Goal: Information Seeking & Learning: Learn about a topic

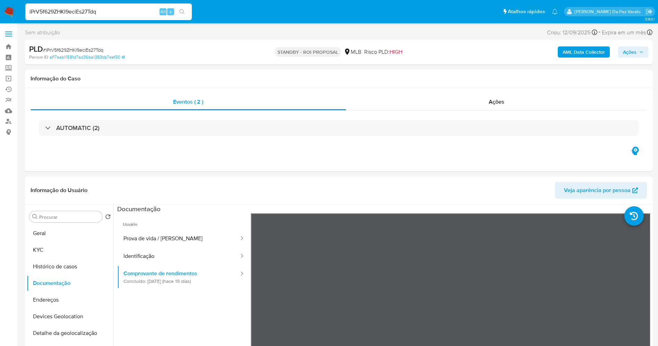
select select "10"
type input "GerD0IiVH0j2NGZ7y7RpihiF"
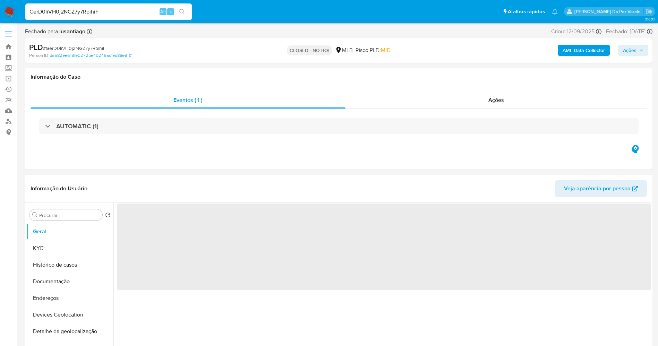
select select "10"
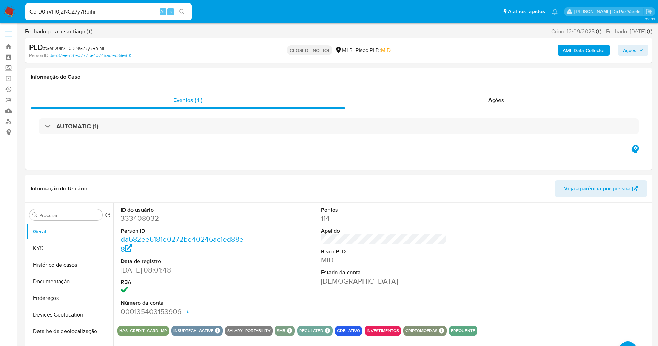
click at [121, 14] on input "GerD0IiVH0j2NGZ7y7RpihiF" at bounding box center [108, 11] width 167 height 9
paste input "dwMFu4rFrxcXbExhcl6SfitM"
type input "dwMFu4rFrxcXbExhcl6SfitM"
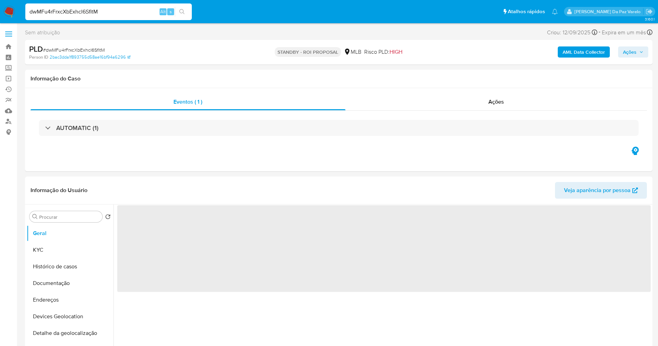
select select "10"
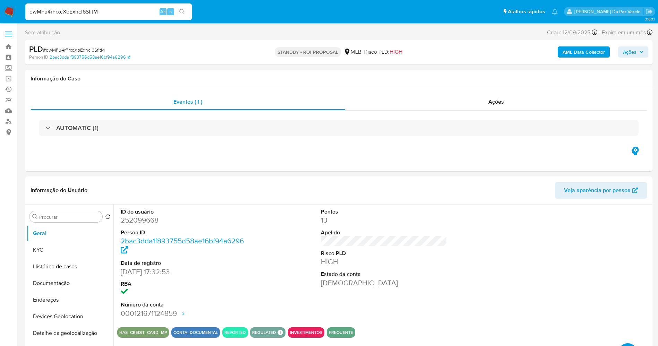
click at [148, 14] on input "dwMFu4rFrxcXbExhcl6SfitM" at bounding box center [108, 11] width 167 height 9
paste input "q7QHYESq3c8hAeHh0NzCwP3K"
type input "q7QHYESq3c8hAeHh0NzCwP3K"
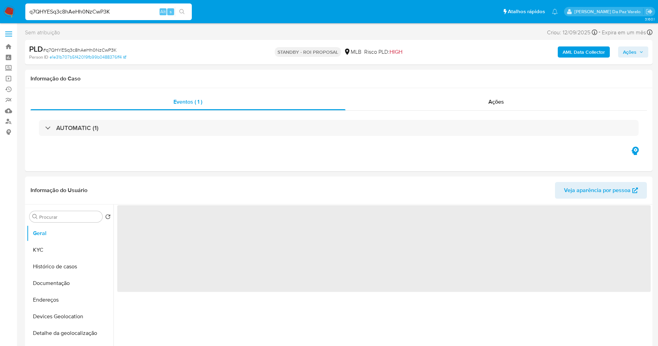
select select "10"
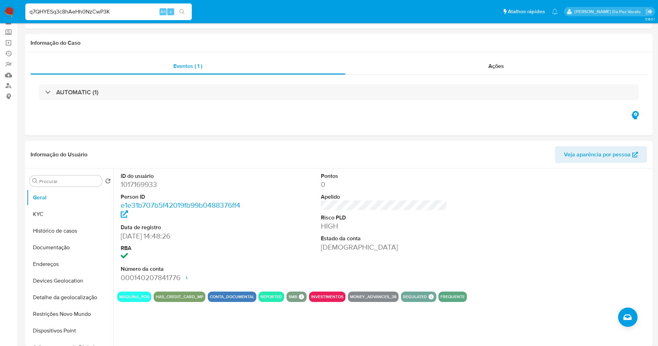
scroll to position [104, 0]
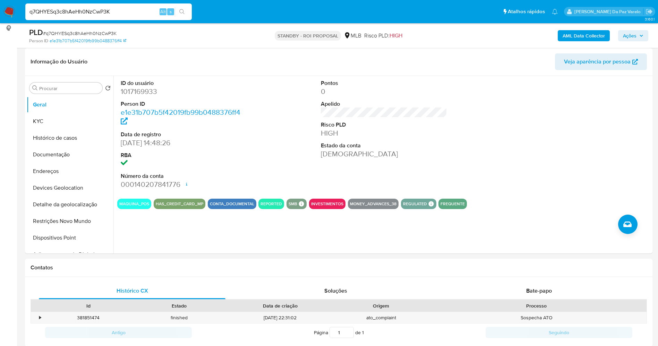
click at [142, 17] on div "q7QHYESq3c8hAeHh0NzCwP3K Alt s" at bounding box center [108, 11] width 167 height 17
click at [142, 14] on input "q7QHYESq3c8hAeHh0NzCwP3K" at bounding box center [108, 11] width 167 height 9
paste input "l4PPHrHsClfMQWpHUWfAIHxO"
type input "l4PPHrHsClfMQWpHUWfAIHxO"
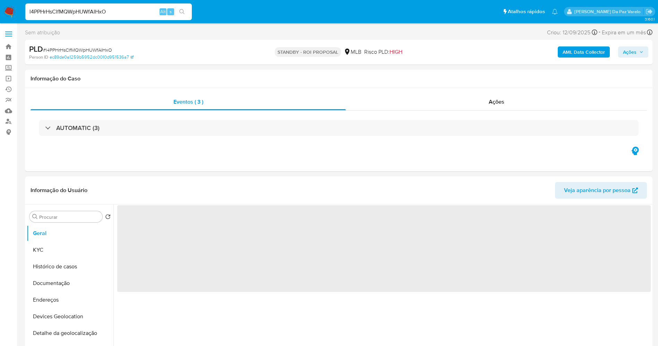
select select "10"
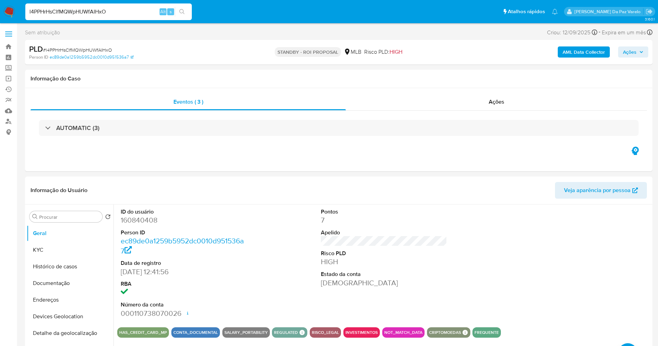
scroll to position [2, 0]
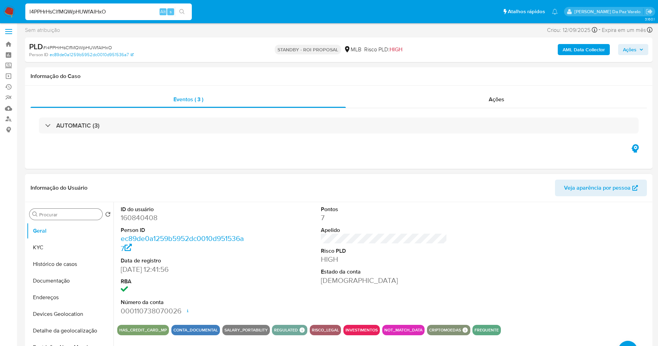
click at [74, 210] on div "Procurar" at bounding box center [65, 214] width 73 height 11
click at [58, 247] on button "KYC" at bounding box center [67, 247] width 81 height 17
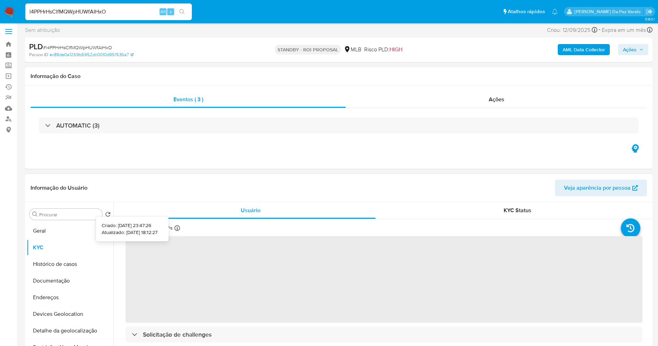
click at [176, 227] on icon at bounding box center [177, 228] width 6 height 6
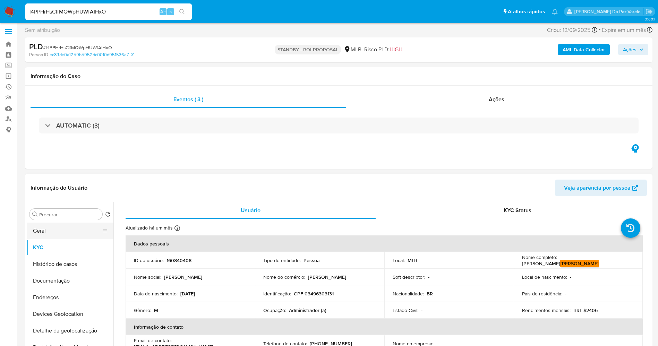
click at [73, 223] on button "Geral" at bounding box center [67, 231] width 81 height 17
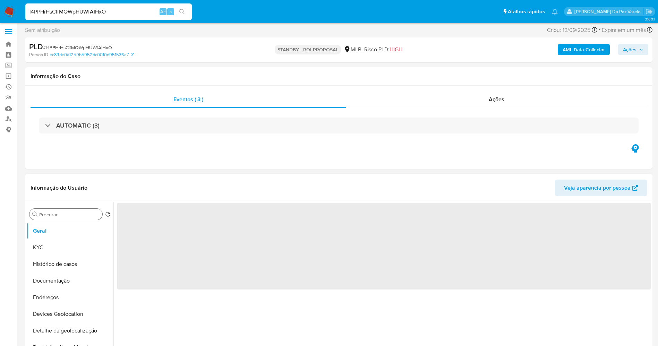
click at [73, 214] on input "Procurar" at bounding box center [69, 215] width 60 height 6
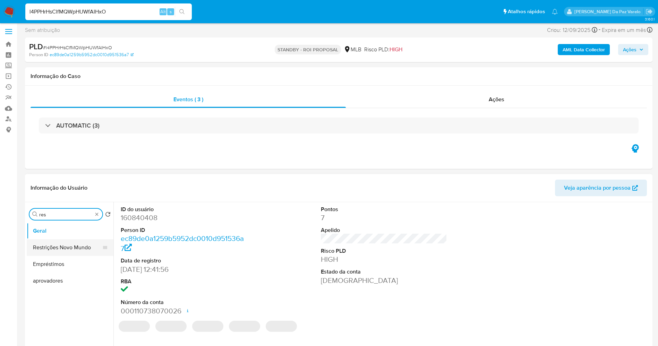
type input "res"
click at [85, 245] on button "Restrições Novo Mundo" at bounding box center [67, 247] width 81 height 17
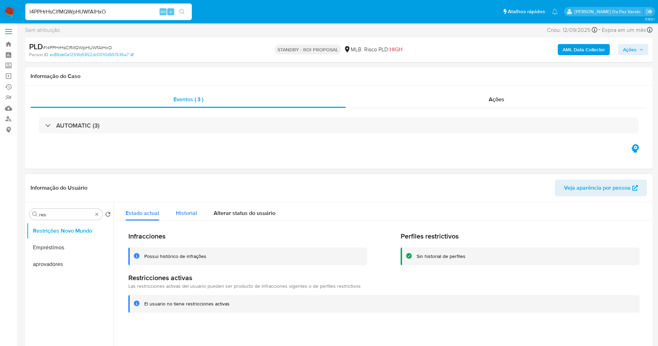
click at [199, 210] on button "Historial" at bounding box center [187, 211] width 38 height 18
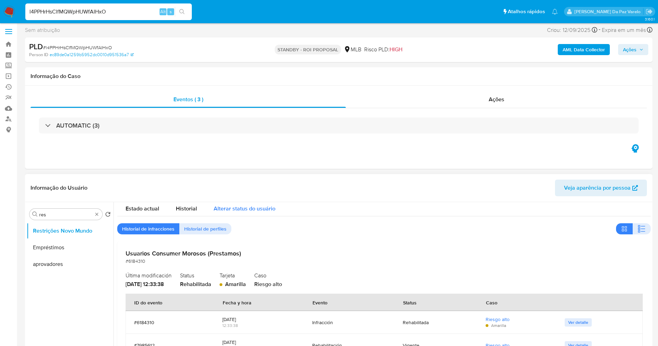
scroll to position [54, 0]
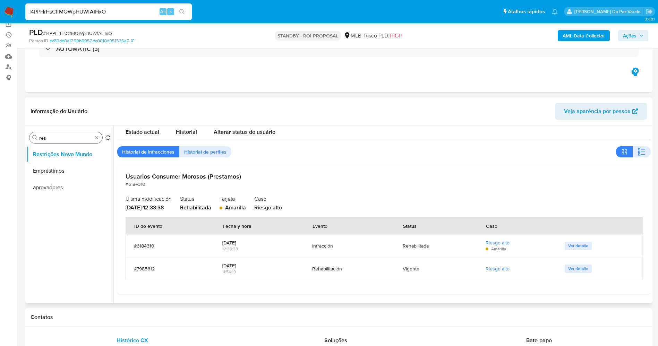
click at [96, 142] on div "Procurar res" at bounding box center [65, 137] width 73 height 11
drag, startPoint x: 96, startPoint y: 139, endPoint x: 84, endPoint y: 145, distance: 13.2
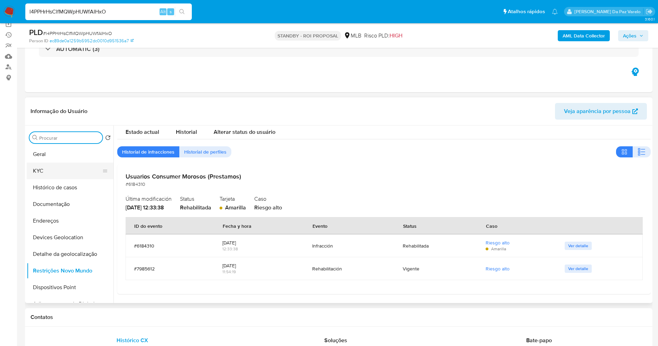
click at [44, 174] on button "KYC" at bounding box center [67, 171] width 81 height 17
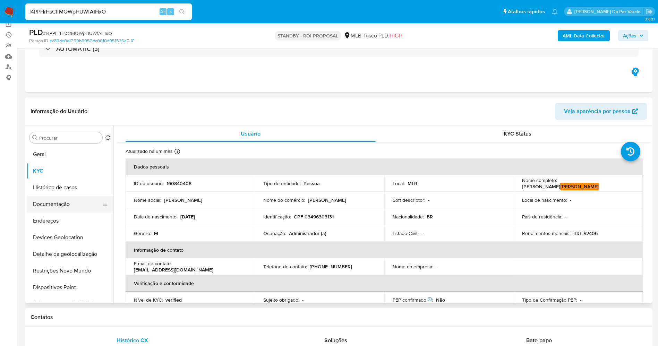
click at [65, 207] on button "Documentação" at bounding box center [67, 204] width 81 height 17
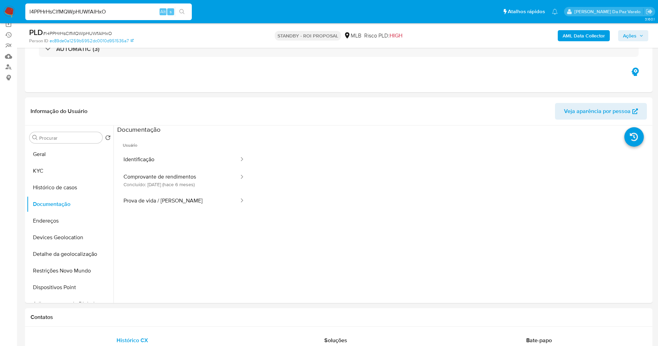
click at [107, 14] on input "l4PPHrHsClfMQWpHUWfAIHxO" at bounding box center [108, 11] width 167 height 9
paste input "ay7epZfWYl4pkqjDRQw8xtph"
type input "ay7epZfWYl4pkqjDRQw8xtph"
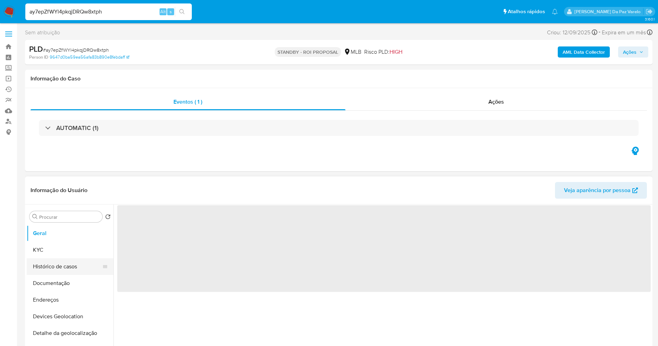
select select "10"
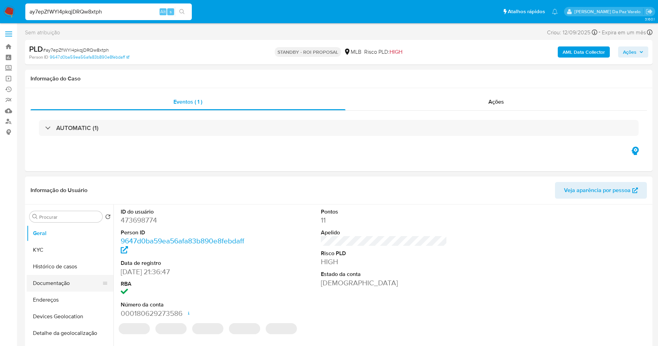
click at [63, 281] on button "Documentação" at bounding box center [67, 283] width 81 height 17
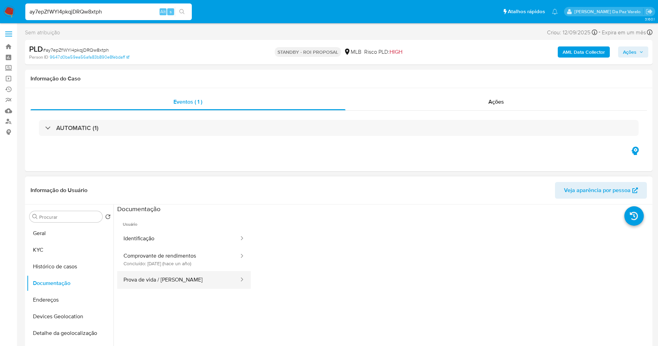
click at [167, 278] on button "Prova de vida / Selfie" at bounding box center [178, 280] width 122 height 18
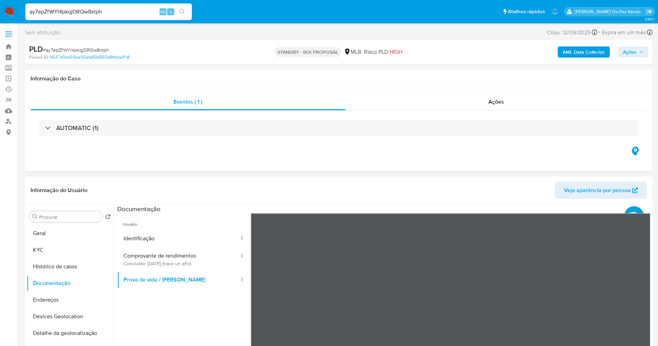
click at [160, 229] on span "Usuário" at bounding box center [184, 221] width 134 height 17
click at [170, 240] on button "Identificação" at bounding box center [178, 239] width 122 height 18
select select "10"
click at [133, 15] on input "ay7epZfWYl4pkqjDRQw8xtph" at bounding box center [108, 11] width 167 height 9
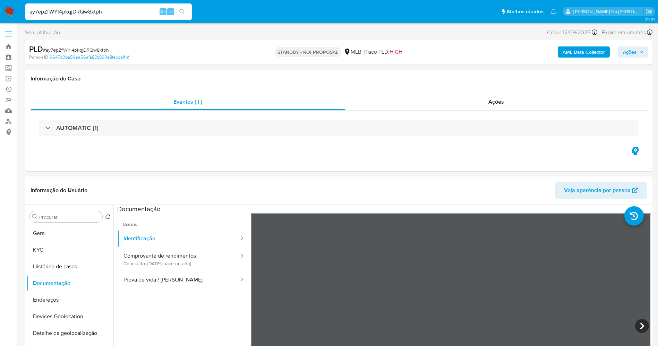
paste input "yJMXWLSXVPU9MlZd8fD9LQrt"
type input "yJMXWLSXVPU9MlZd8fD9LQrt"
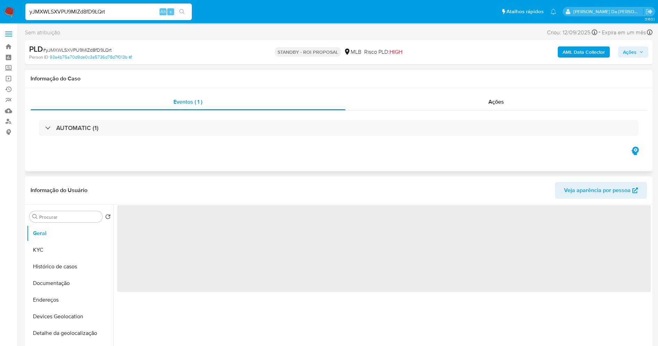
select select "10"
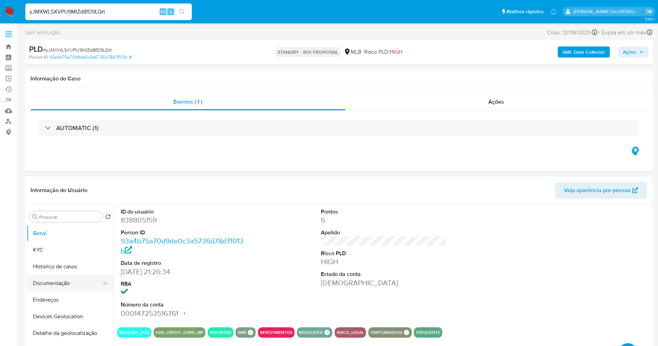
click at [80, 286] on button "Documentação" at bounding box center [67, 283] width 81 height 17
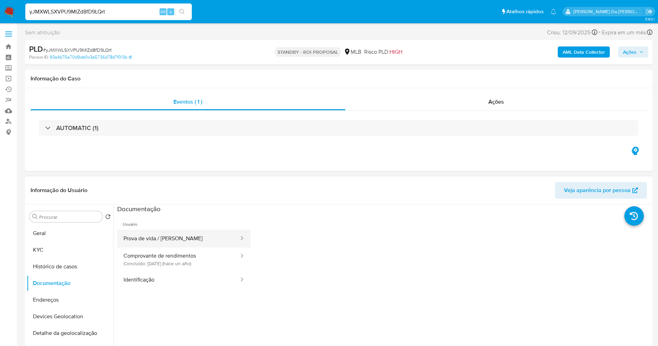
click at [177, 242] on button "Prova de vida / [PERSON_NAME]" at bounding box center [178, 239] width 122 height 18
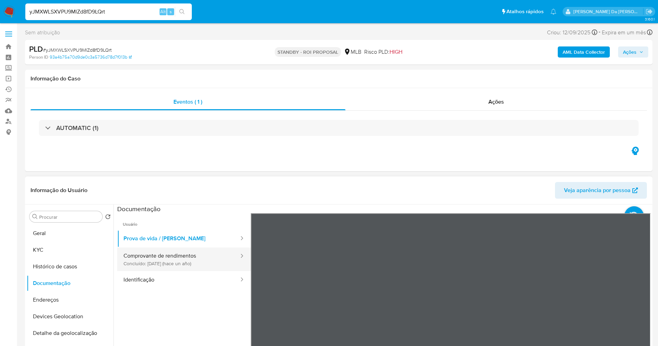
click at [177, 254] on button "Comprovante de rendimentos Concluído: 11/07/2024 (hace un año)" at bounding box center [178, 260] width 122 height 24
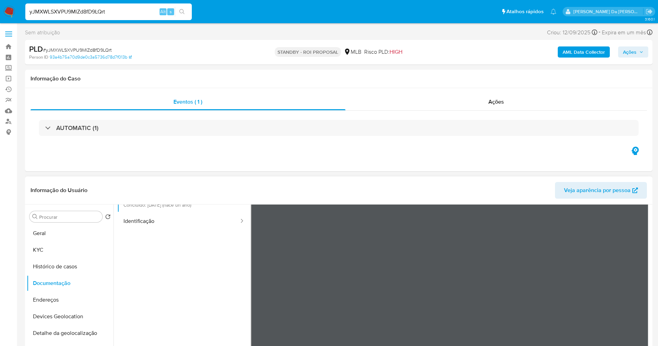
scroll to position [60, 0]
click at [174, 222] on button "Identificação" at bounding box center [178, 220] width 122 height 18
click at [637, 262] on icon at bounding box center [642, 268] width 14 height 14
click at [256, 266] on icon at bounding box center [260, 268] width 14 height 14
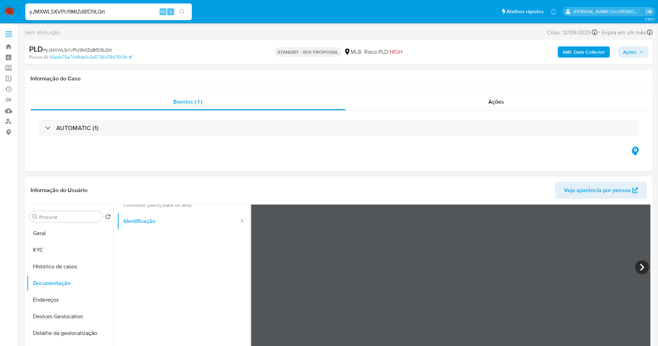
click at [123, 10] on input "yJMXWLSXVPU9MlZd8fD9LQrt" at bounding box center [108, 11] width 167 height 9
paste input "VWFKyiNAWP14tFDKvp45mb0V"
type input "VWFKyiNAWP14tFDKvp45mb0V"
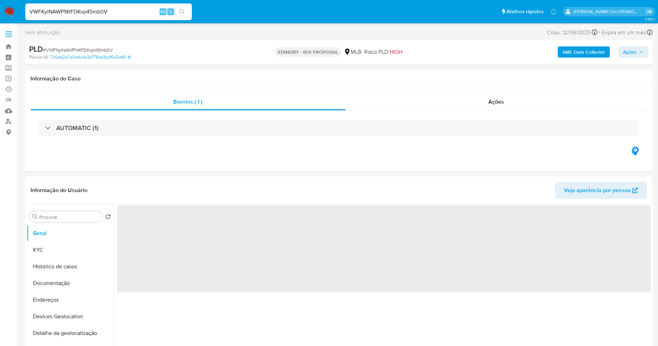
select select "10"
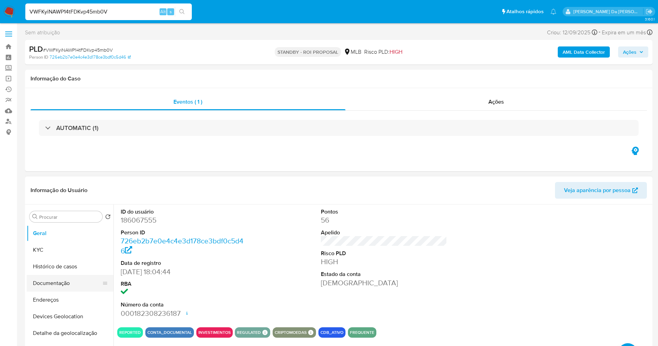
drag, startPoint x: 52, startPoint y: 289, endPoint x: 95, endPoint y: 279, distance: 44.2
click at [52, 289] on button "Documentação" at bounding box center [67, 283] width 81 height 17
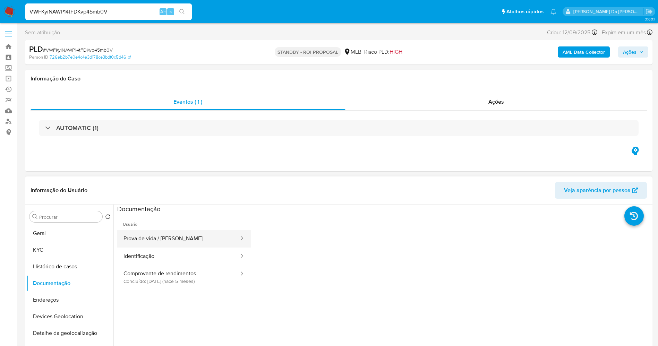
click at [182, 243] on button "Prova de vida / Selfie" at bounding box center [178, 239] width 122 height 18
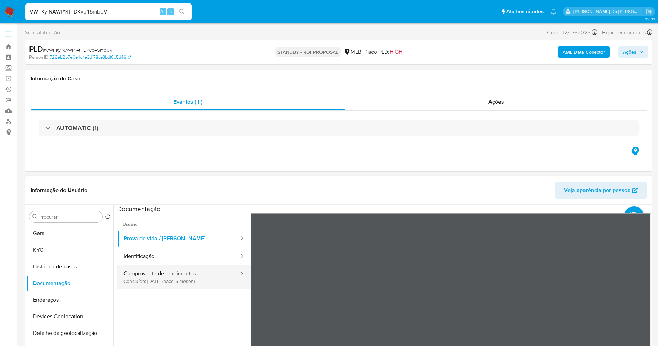
click at [156, 276] on button "Comprovante de rendimentos Concluído: 09/04/2025 (hace 5 meses)" at bounding box center [178, 277] width 122 height 24
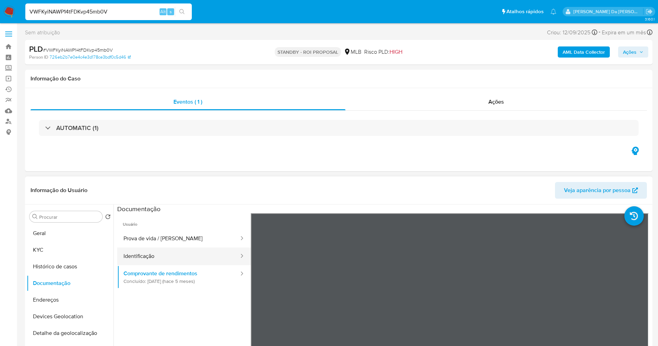
click at [176, 254] on button "Identificação" at bounding box center [178, 257] width 122 height 18
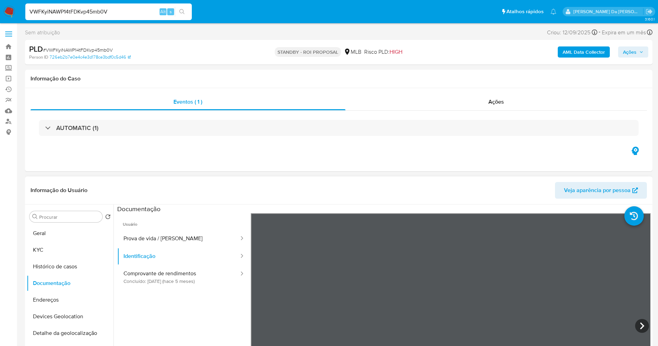
scroll to position [104, 0]
click at [636, 320] on icon at bounding box center [642, 326] width 14 height 14
click at [60, 238] on button "Geral" at bounding box center [67, 233] width 81 height 17
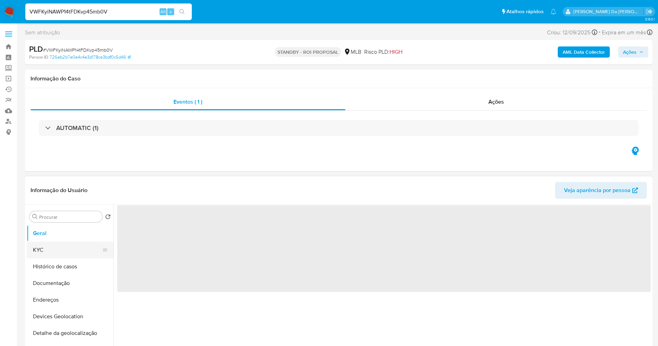
click at [58, 245] on button "KYC" at bounding box center [67, 250] width 81 height 17
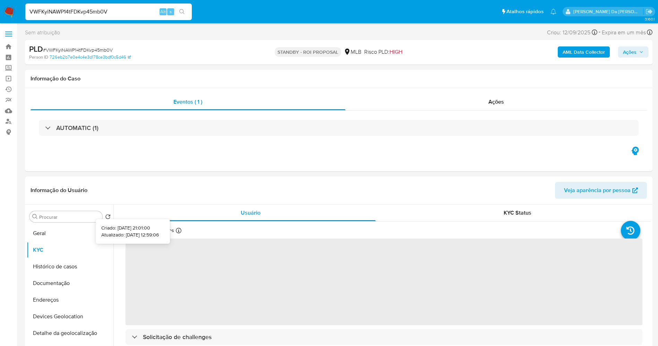
click at [178, 234] on div at bounding box center [179, 232] width 6 height 8
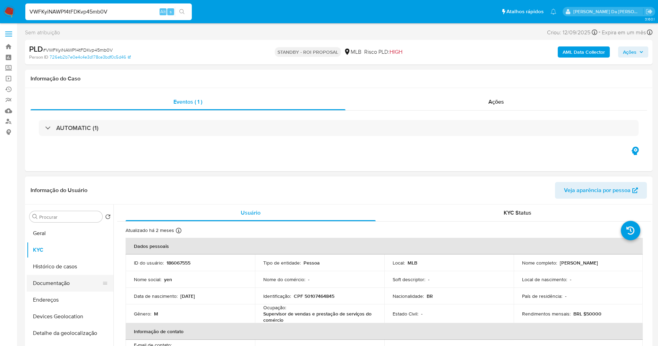
click at [58, 281] on button "Documentação" at bounding box center [67, 283] width 81 height 17
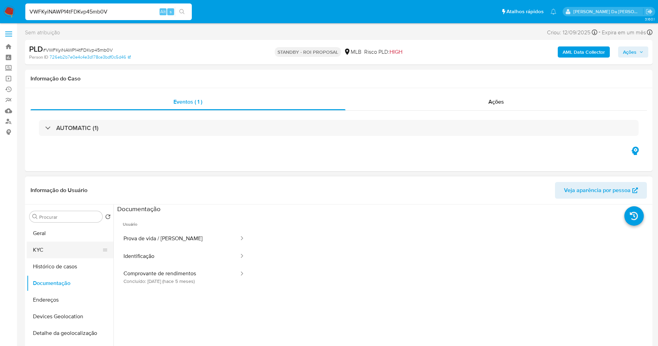
click at [66, 248] on button "KYC" at bounding box center [67, 250] width 81 height 17
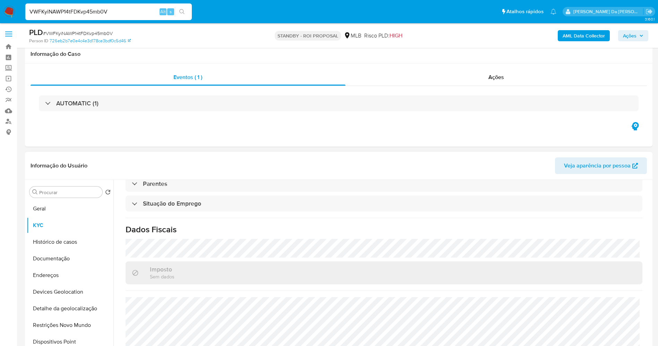
scroll to position [52, 0]
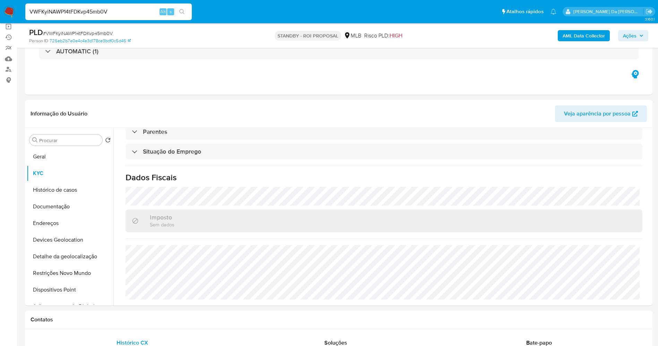
click at [138, 9] on input "VWFKyiNAWP14tFDKvp45mb0V" at bounding box center [108, 11] width 167 height 9
paste input "MQ3Xfi0QDR4dDtf6llckNwNf"
type input "MQ3Xfi0QDR4dDtf6llckNwNf"
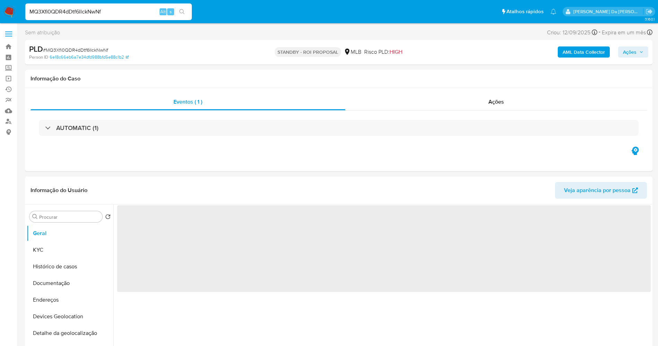
select select "10"
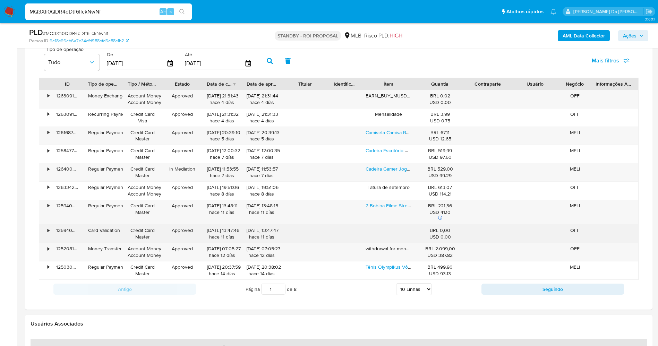
scroll to position [572, 0]
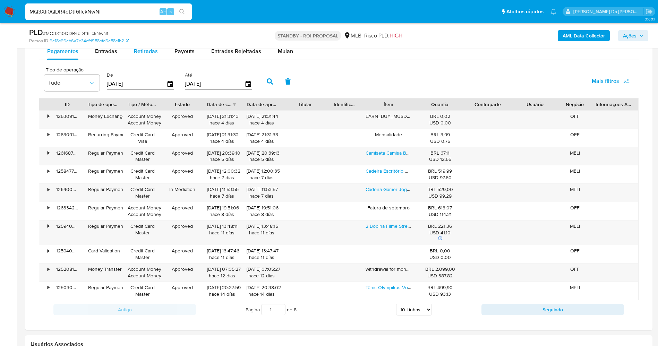
drag, startPoint x: 105, startPoint y: 53, endPoint x: 147, endPoint y: 54, distance: 42.3
click at [105, 53] on span "Entradas" at bounding box center [106, 51] width 22 height 8
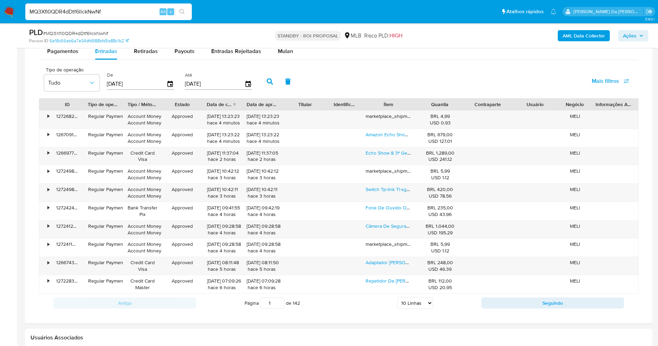
click at [419, 304] on select "5 Linhas 10 Linhas 20 Linhas 25 Linhas 50 Linhas 100 Linhas" at bounding box center [415, 303] width 36 height 12
select select "100"
click at [397, 297] on select "5 Linhas 10 Linhas 20 Linhas 25 Linhas 50 Linhas 100 Linhas" at bounding box center [415, 303] width 36 height 12
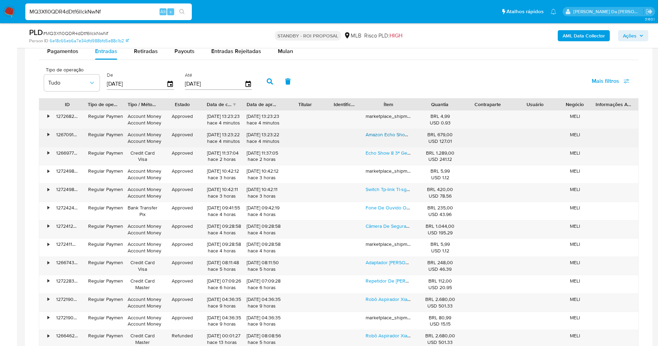
click at [395, 132] on link "Amazon Echo Show 5 (3rd Gen) Preto" at bounding box center [406, 134] width 81 height 7
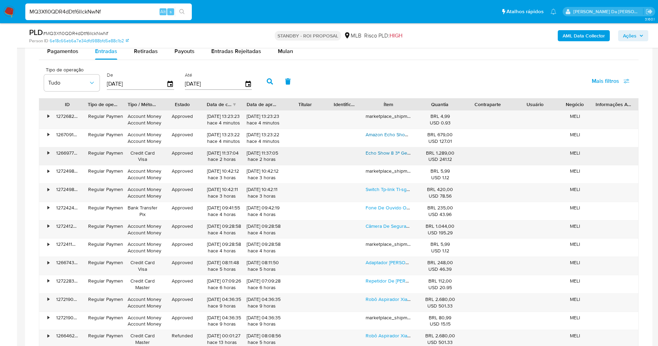
click at [393, 151] on link "Echo Show 8 3ª Geração 2023 Smart Display Branco Amazon 11" at bounding box center [445, 153] width 159 height 7
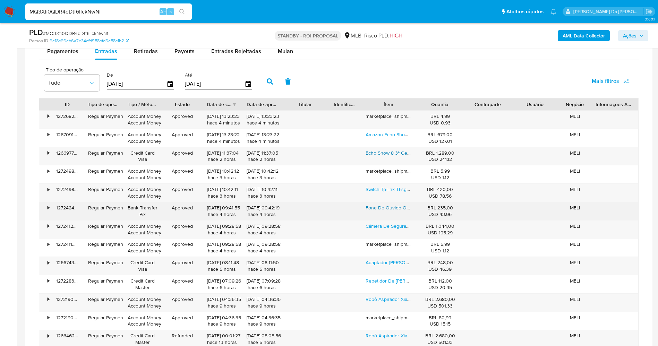
click at [384, 208] on link "Fone De Ouvido Over-ear Gamer Sem Fio Haylou Gamer S30 Pro S30 Pro Branco" at bounding box center [465, 207] width 198 height 7
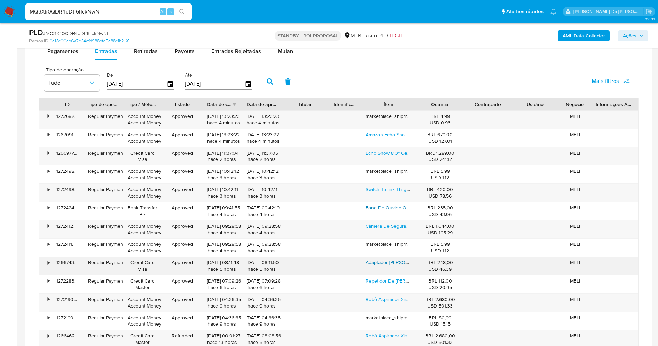
click at [382, 265] on link "Adaptador Archer Tx50e Pcie Ax3000 Wifi 6 Bluetooth Tp-link" at bounding box center [443, 262] width 155 height 7
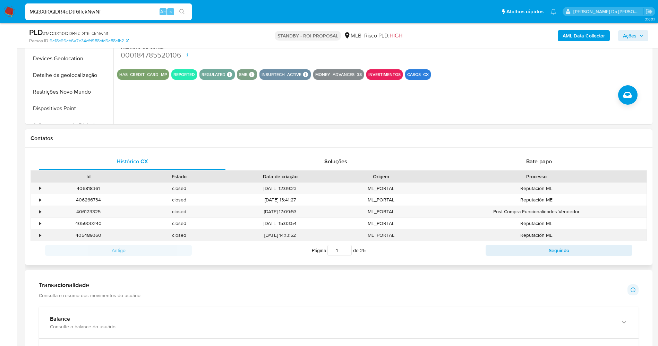
scroll to position [104, 0]
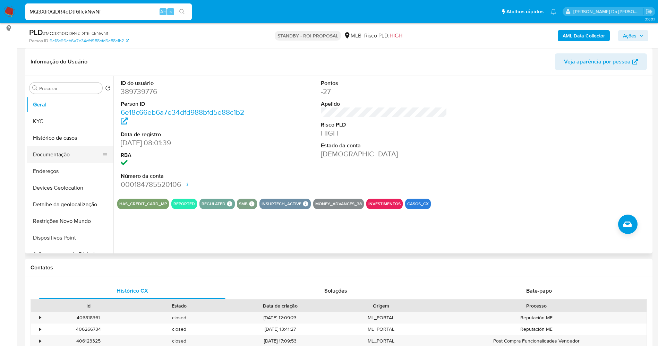
click at [60, 153] on button "Documentação" at bounding box center [67, 154] width 81 height 17
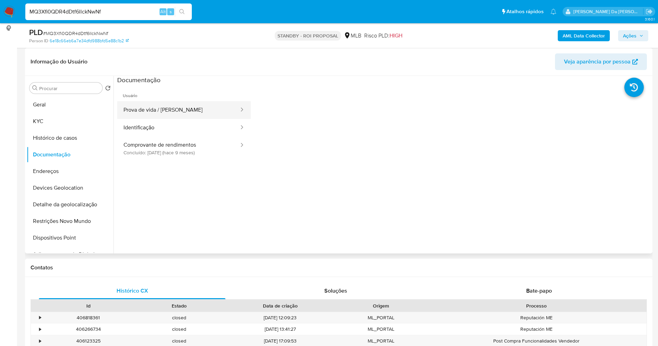
click at [171, 110] on button "Prova de vida / [PERSON_NAME]" at bounding box center [178, 110] width 122 height 18
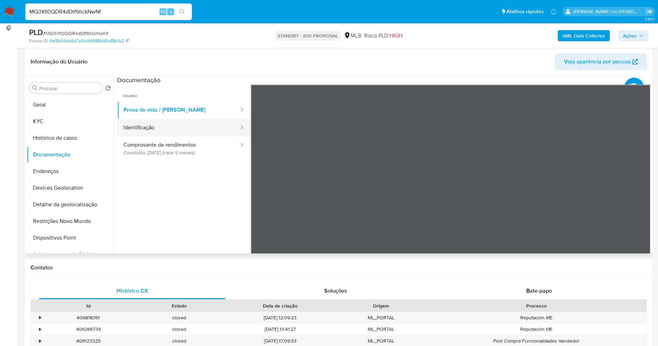
click at [199, 133] on button "Identificação" at bounding box center [178, 128] width 122 height 18
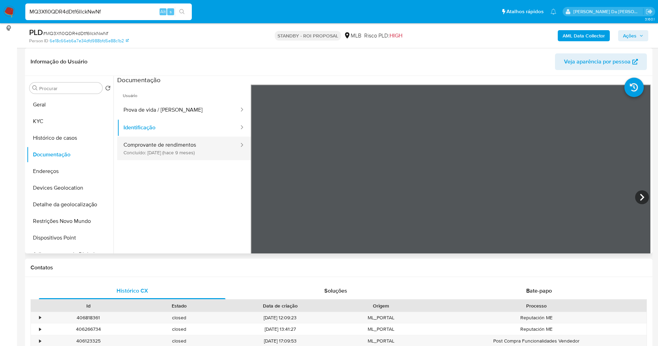
click at [195, 156] on button "Comprovante de rendimentos Concluído: 16/12/2024 (hace 9 meses)" at bounding box center [178, 149] width 122 height 24
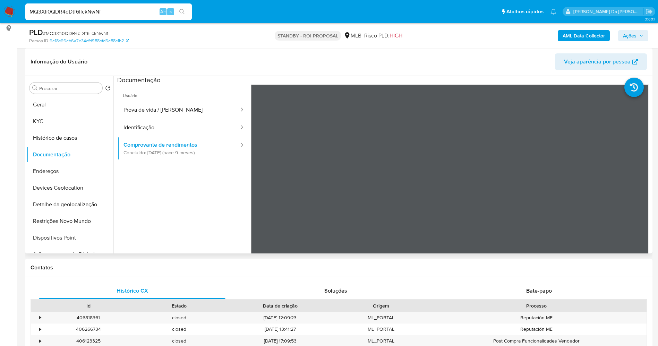
scroll to position [52, 0]
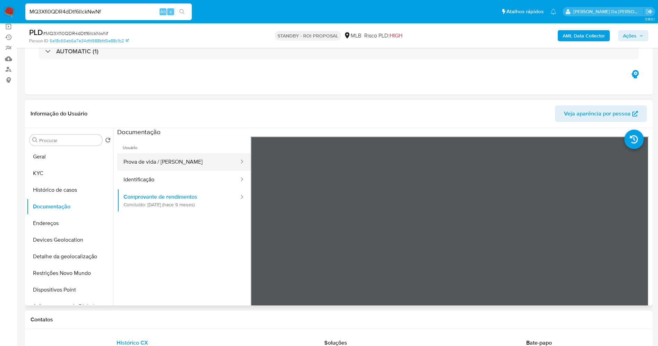
click at [171, 161] on button "Prova de vida / [PERSON_NAME]" at bounding box center [178, 162] width 122 height 18
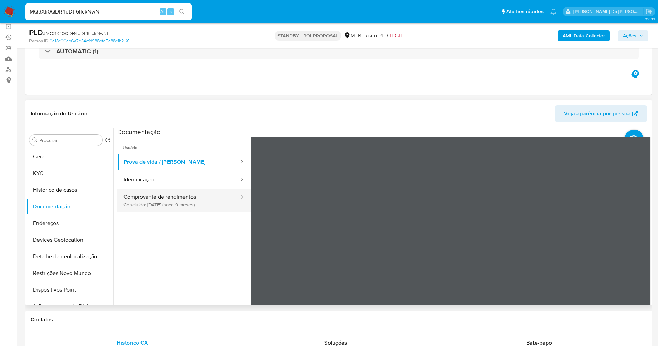
click at [187, 194] on button "Comprovante de rendimentos Concluído: 16/12/2024 (hace 9 meses)" at bounding box center [178, 201] width 122 height 24
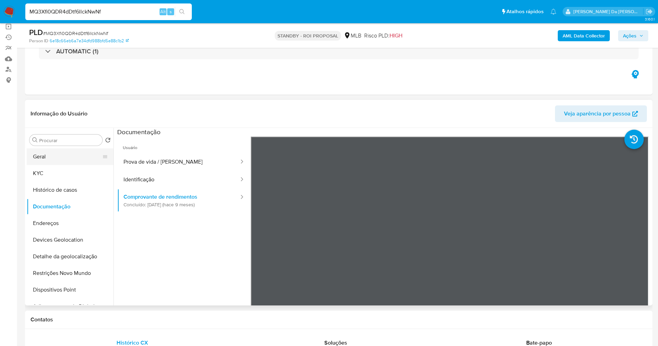
click at [49, 159] on button "Geral" at bounding box center [67, 156] width 81 height 17
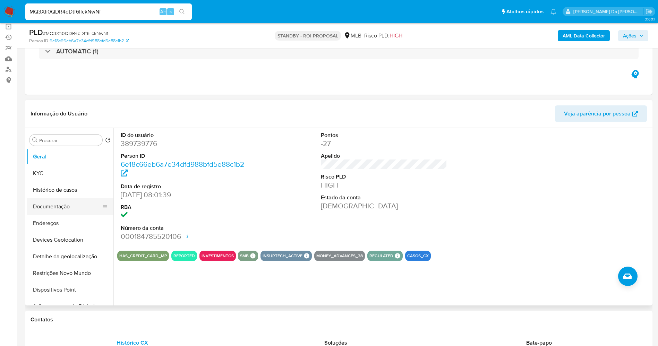
click at [65, 204] on button "Documentação" at bounding box center [67, 206] width 81 height 17
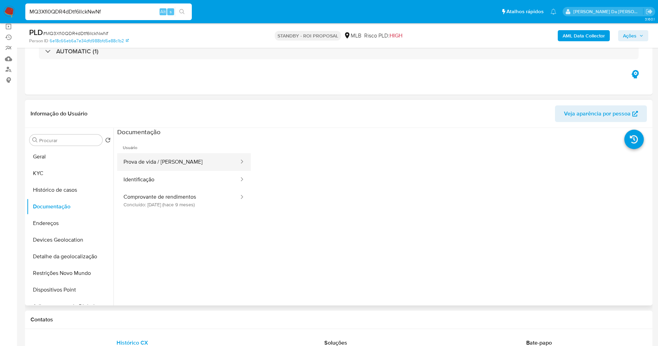
click at [160, 169] on button "Prova de vida / [PERSON_NAME]" at bounding box center [178, 162] width 122 height 18
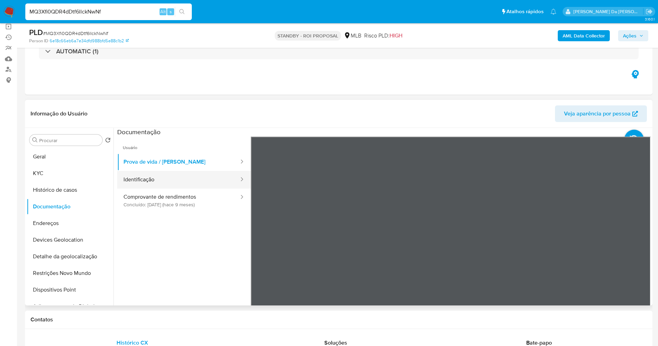
click at [180, 182] on button "Identificação" at bounding box center [178, 180] width 122 height 18
click at [637, 248] on icon at bounding box center [642, 249] width 14 height 14
click at [83, 144] on div "Procurar" at bounding box center [65, 140] width 73 height 11
click at [86, 141] on input "Procurar" at bounding box center [69, 140] width 60 height 6
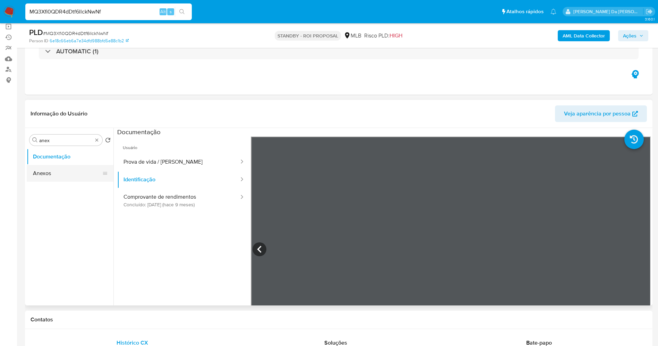
click at [49, 172] on button "Anexos" at bounding box center [67, 173] width 81 height 17
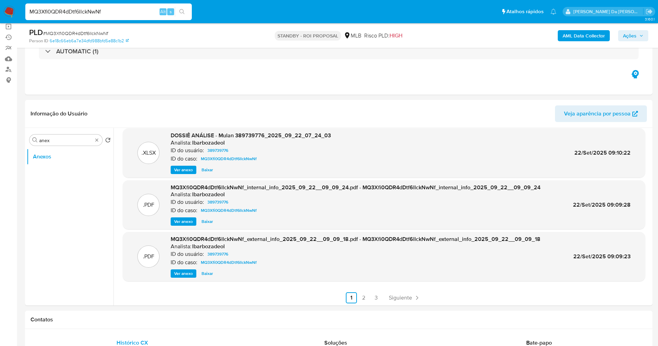
scroll to position [58, 0]
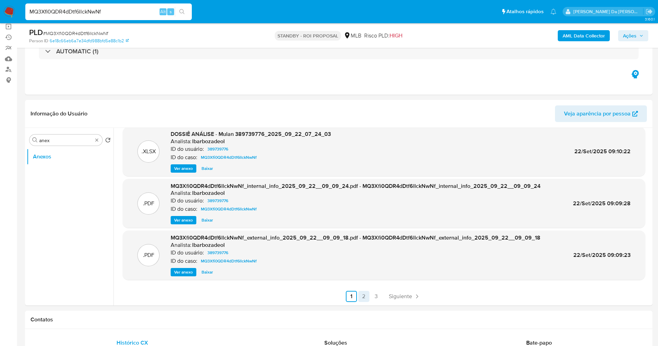
click at [358, 300] on link "2" at bounding box center [363, 296] width 11 height 11
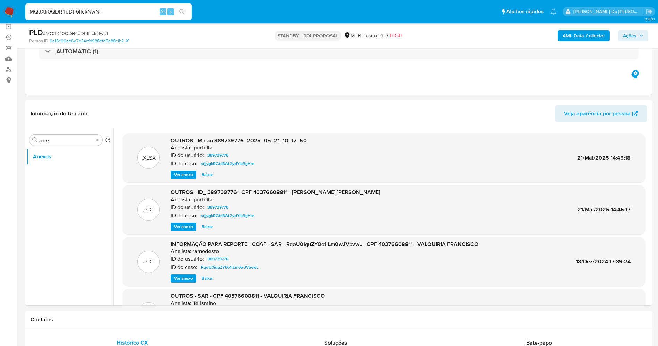
scroll to position [52, 0]
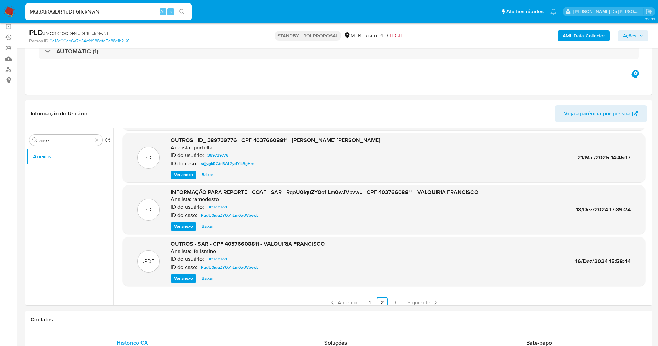
click at [186, 230] on span "Ver anexo" at bounding box center [183, 226] width 19 height 7
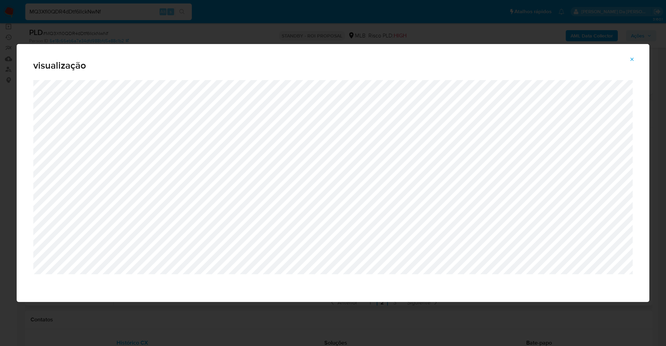
click at [632, 60] on icon "Attachment preview" at bounding box center [632, 60] width 6 height 6
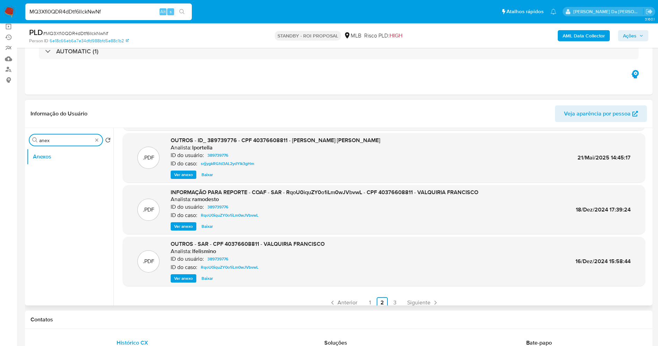
click at [58, 139] on input "anex" at bounding box center [65, 140] width 53 height 6
click at [58, 140] on input "anex" at bounding box center [65, 140] width 53 height 6
type input "restr"
click at [82, 161] on button "Restrições Novo Mundo" at bounding box center [67, 156] width 81 height 17
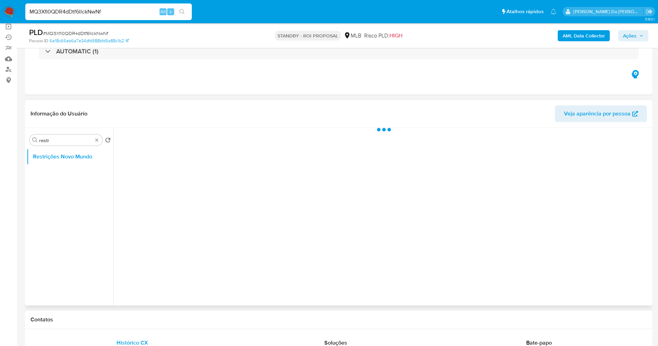
scroll to position [0, 0]
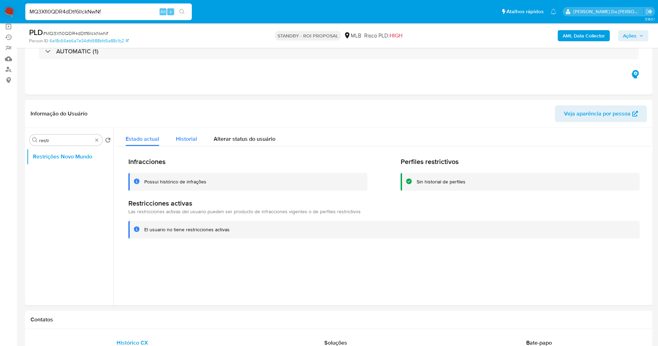
click at [185, 141] on span "Historial" at bounding box center [186, 139] width 21 height 8
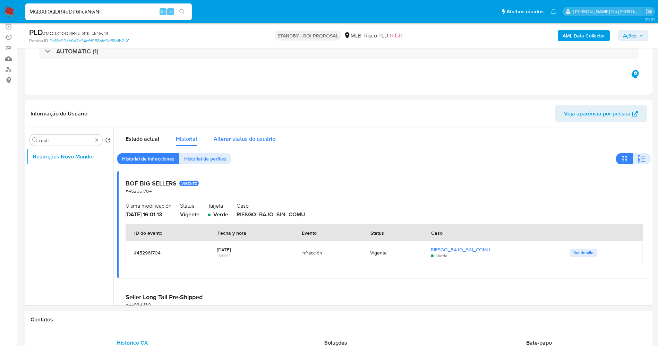
click at [236, 136] on span "Alterar status do usuário" at bounding box center [245, 139] width 62 height 8
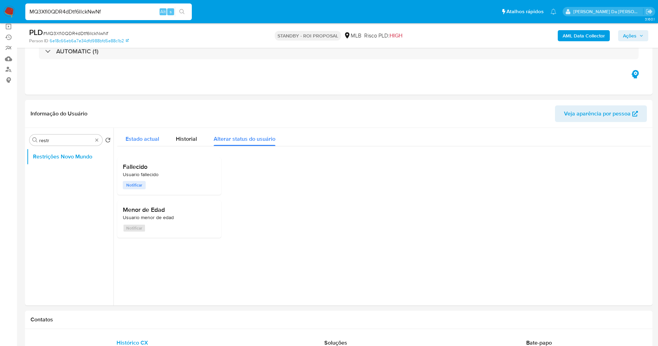
click at [143, 142] on span "Estado actual" at bounding box center [143, 139] width 34 height 8
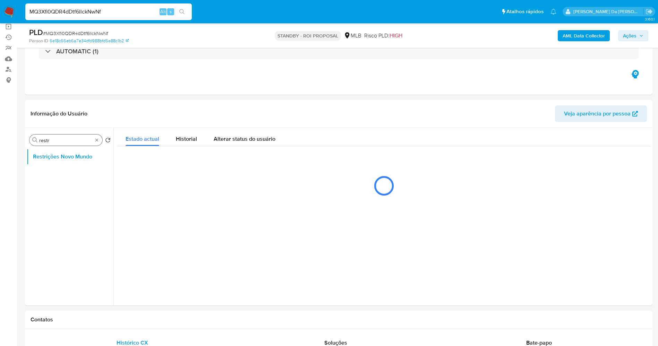
click at [95, 143] on div "Procurar restr" at bounding box center [65, 140] width 73 height 11
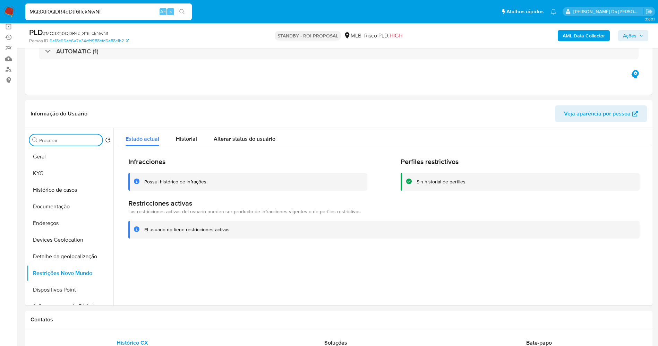
click at [70, 143] on input "Procurar" at bounding box center [69, 140] width 60 height 6
click at [70, 141] on input "Procurar" at bounding box center [69, 140] width 60 height 6
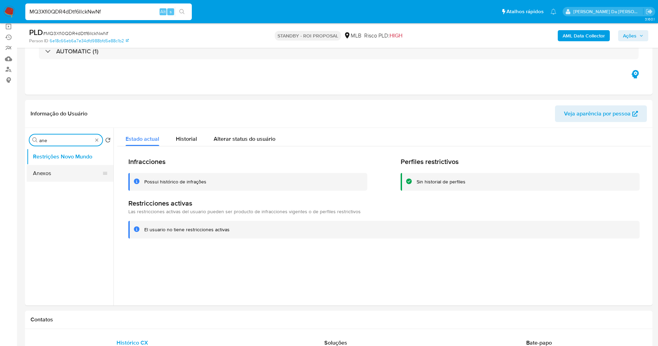
type input "ane"
click at [75, 173] on button "Anexos" at bounding box center [67, 173] width 81 height 17
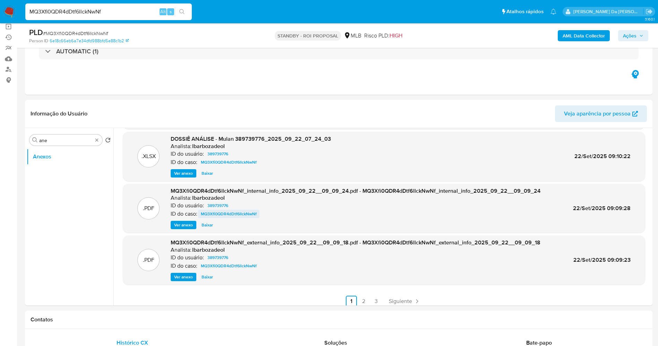
scroll to position [58, 0]
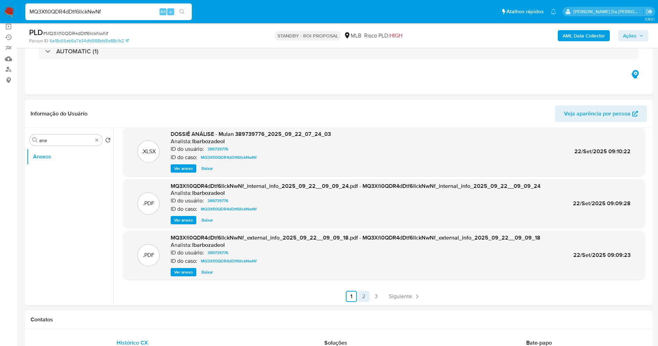
click at [359, 292] on link "2" at bounding box center [363, 296] width 11 height 11
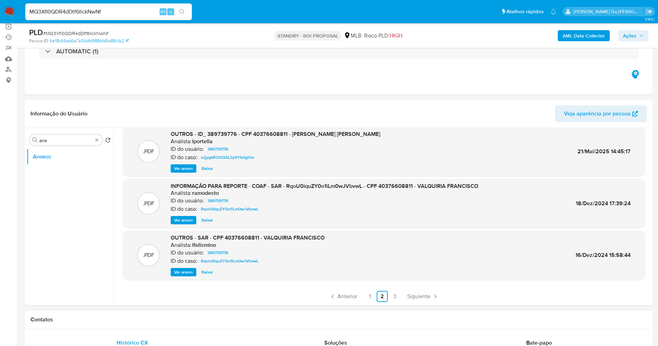
click at [187, 220] on span "Ver anexo" at bounding box center [183, 220] width 19 height 7
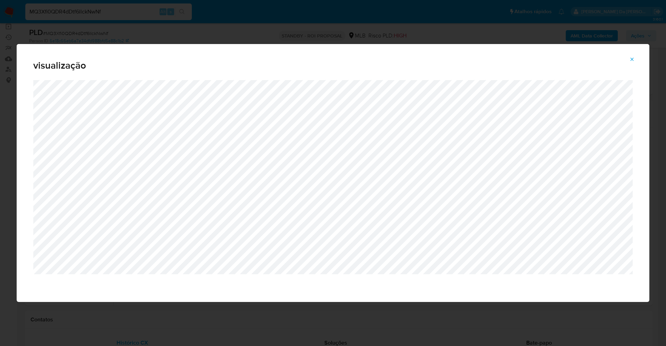
drag, startPoint x: 630, startPoint y: 62, endPoint x: 541, endPoint y: 53, distance: 89.2
click at [630, 62] on icon "Attachment preview" at bounding box center [632, 60] width 6 height 6
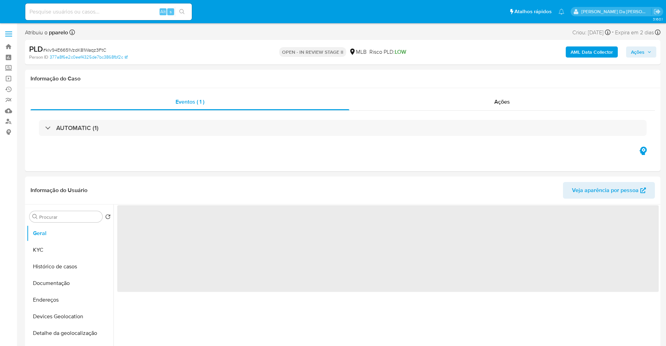
select select "10"
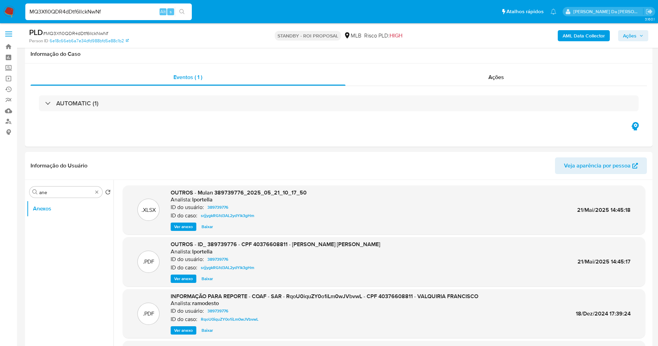
select select "100"
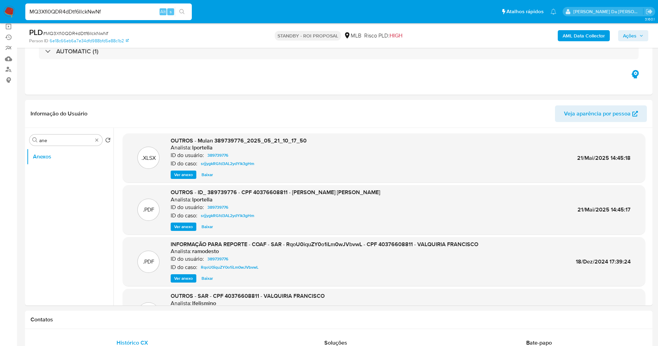
scroll to position [58, 0]
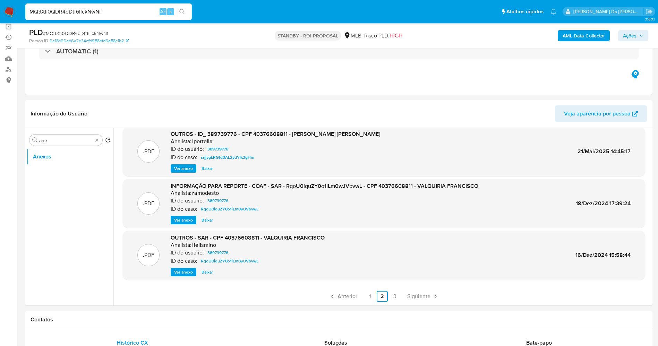
click at [136, 13] on input "MQ3Xfi0QDR4dDtf6llckNwNf" at bounding box center [108, 11] width 167 height 9
paste input "GqrceldjucMn2Y74rtOeySKv"
type input "GqrceldjucMn2Y74rtOeySKv"
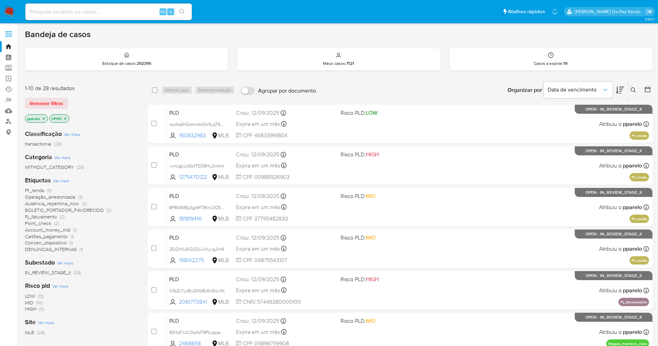
click at [636, 87] on button at bounding box center [634, 90] width 11 height 8
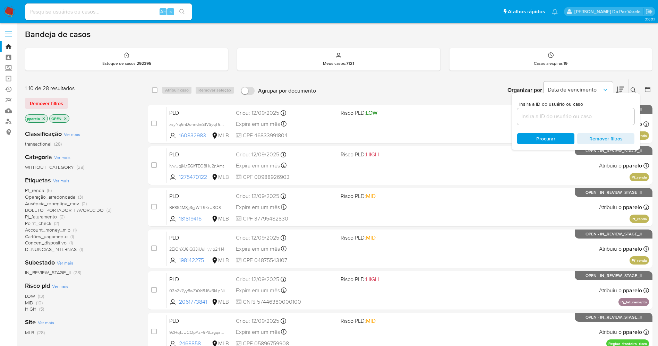
click at [560, 111] on div at bounding box center [575, 116] width 117 height 17
click at [560, 116] on input at bounding box center [575, 116] width 117 height 9
paste input "MQ3Xfi0QDR4dDtf6llckNwNf"
type input "MQ3Xfi0QDR4dDtf6llckNwNf"
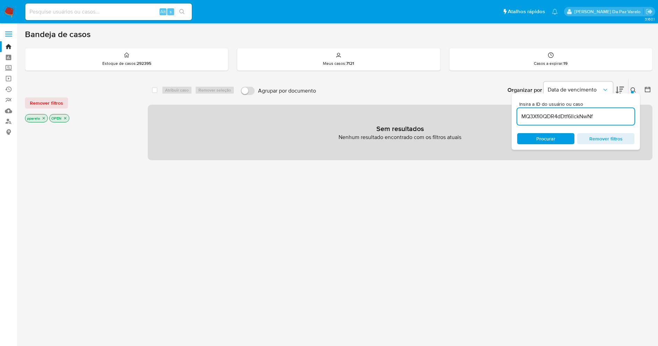
click at [44, 113] on div "Remover filtros pparelo OPEN" at bounding box center [80, 104] width 111 height 39
click at [42, 117] on icon "close-filter" at bounding box center [44, 118] width 4 height 4
click at [42, 117] on icon "close-filter" at bounding box center [41, 118] width 4 height 4
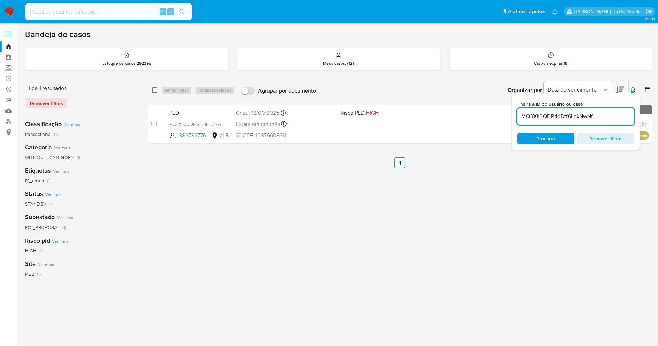
click at [157, 92] on input "checkbox" at bounding box center [155, 90] width 6 height 6
checkbox input "true"
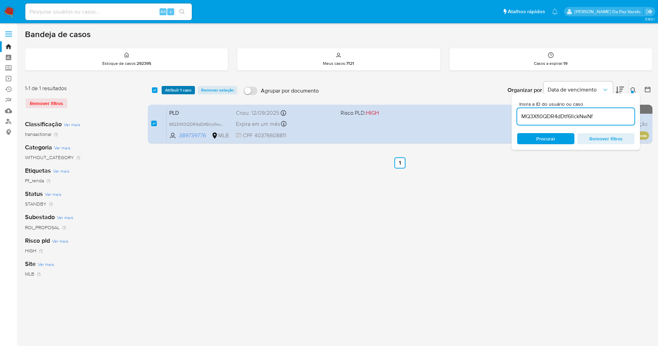
click at [172, 93] on span "Atribuir 1 caso" at bounding box center [178, 90] width 26 height 7
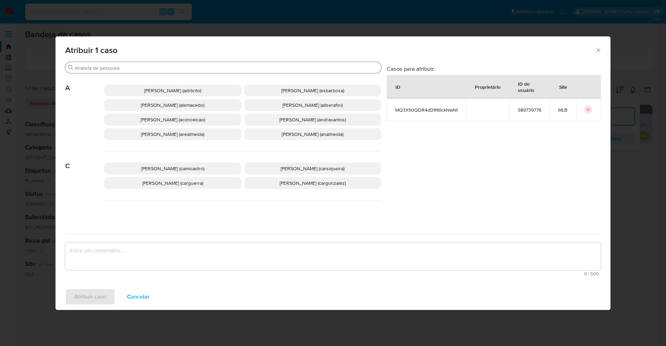
click at [186, 70] on input "Buscar" at bounding box center [227, 68] width 304 height 6
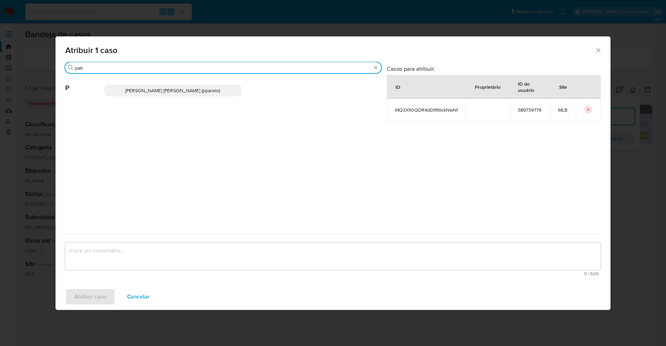
type input "patr"
click at [155, 89] on span "[PERSON_NAME] [PERSON_NAME] (pparelo)" at bounding box center [172, 90] width 95 height 7
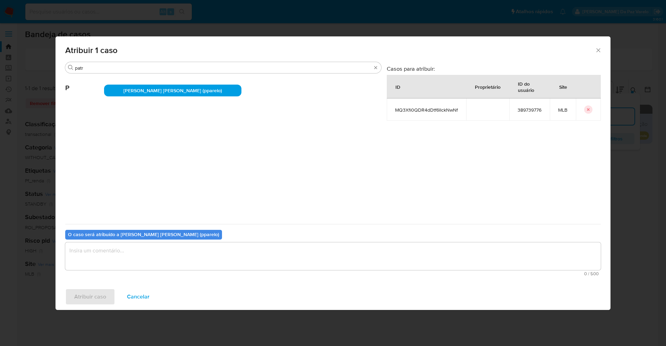
click at [192, 256] on textarea "assign-modal" at bounding box center [333, 256] width 536 height 28
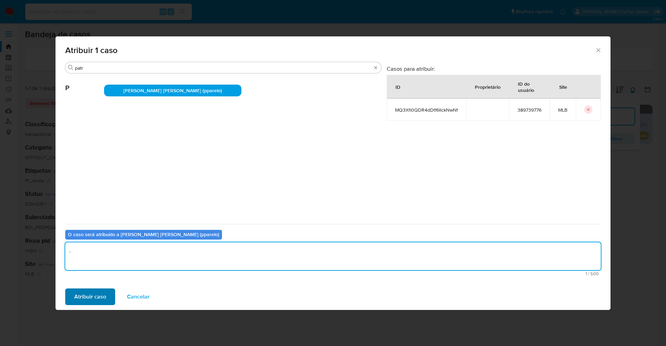
type textarea "."
click at [110, 291] on button "Atribuir caso" at bounding box center [90, 297] width 50 height 17
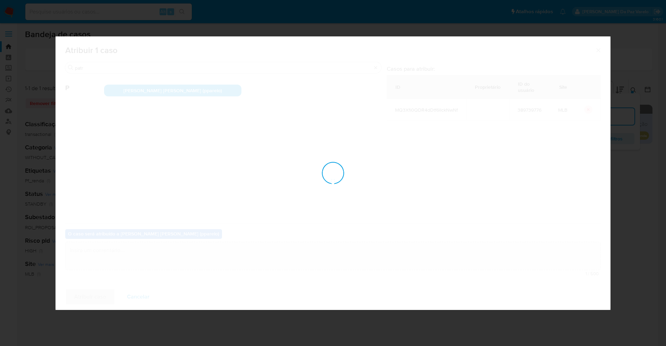
checkbox input "false"
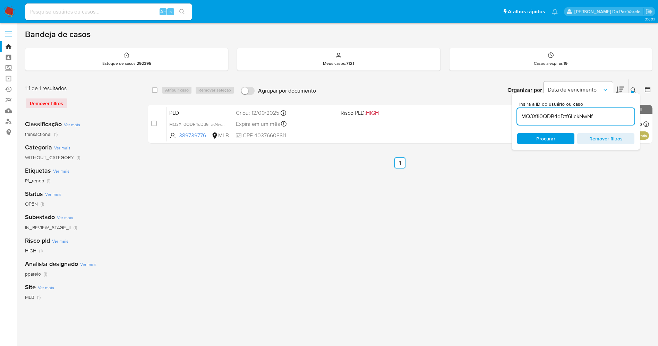
click at [138, 14] on input at bounding box center [108, 11] width 167 height 9
paste input "GqrceldjucMn2Y74rtOeySKv"
type input "GqrceldjucMn2Y74rtOeySKv"
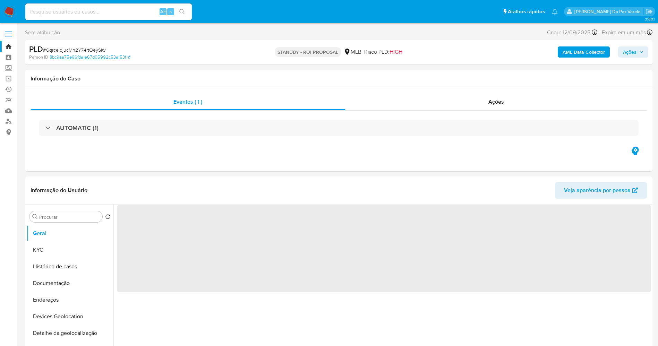
select select "10"
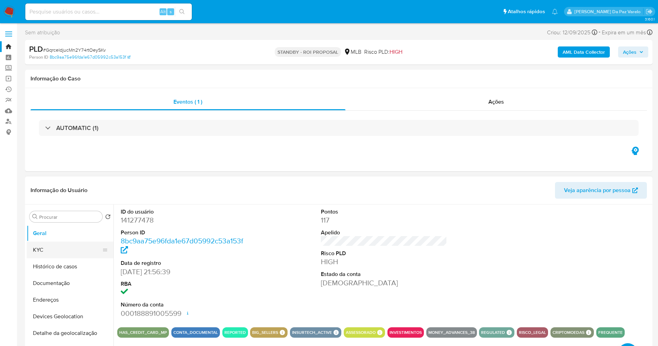
click at [78, 249] on button "KYC" at bounding box center [67, 250] width 81 height 17
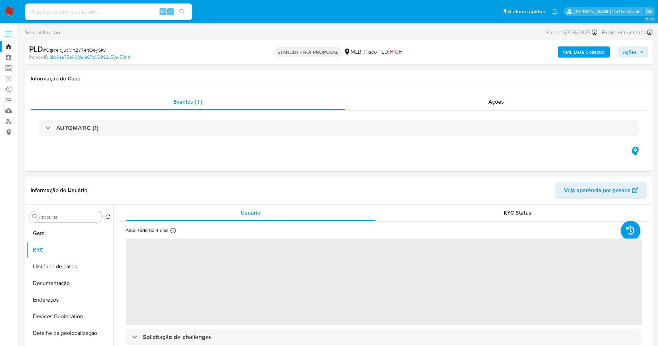
click at [169, 229] on div "Atualizado há 4 dias Criado: 16/06/2020 10:58:47 Atualizado: 19/09/2025 20:14:23" at bounding box center [161, 231] width 71 height 9
click at [173, 232] on icon at bounding box center [173, 231] width 6 height 6
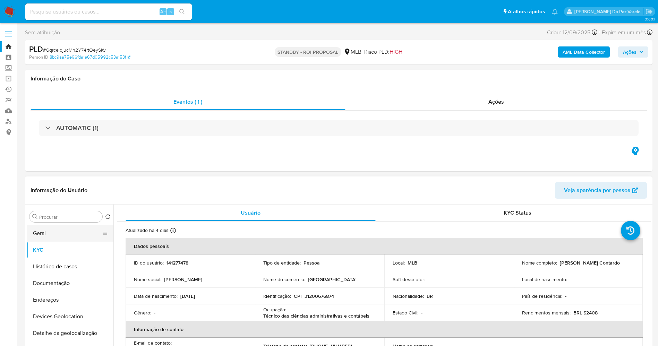
click at [75, 237] on button "Geral" at bounding box center [67, 233] width 81 height 17
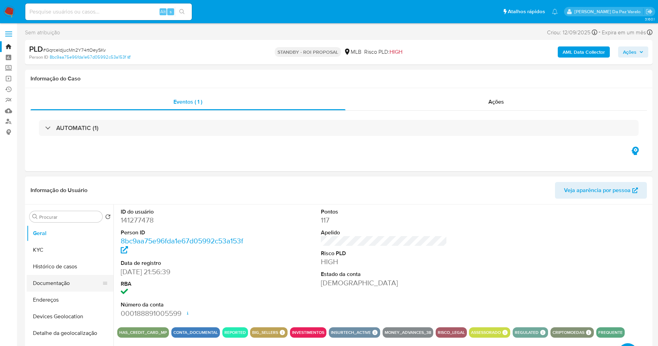
click at [65, 281] on button "Documentação" at bounding box center [67, 283] width 81 height 17
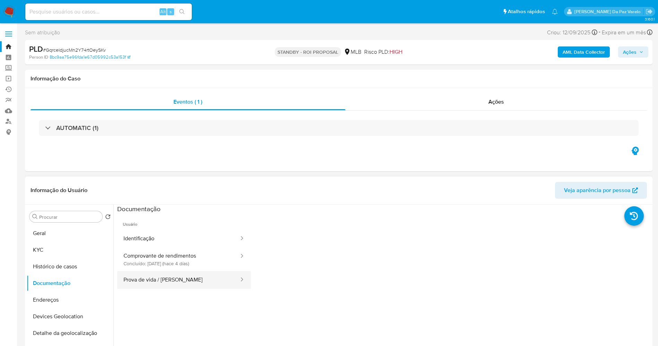
click at [181, 280] on button "Prova de vida / Selfie" at bounding box center [178, 280] width 122 height 18
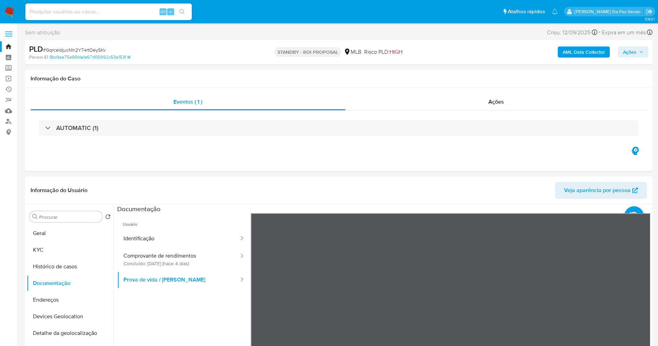
click at [156, 5] on div "Alt s" at bounding box center [108, 11] width 167 height 17
click at [148, 9] on input at bounding box center [108, 11] width 167 height 9
paste input "AaC5JuRDH8I2zo7fJLcMKhuv"
type input "AaC5JuRDH8I2zo7fJLcMKhuv"
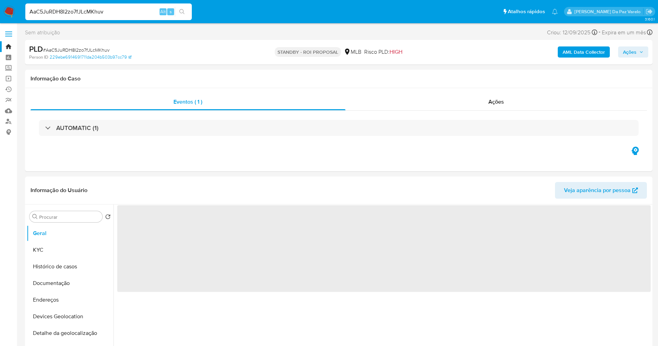
select select "10"
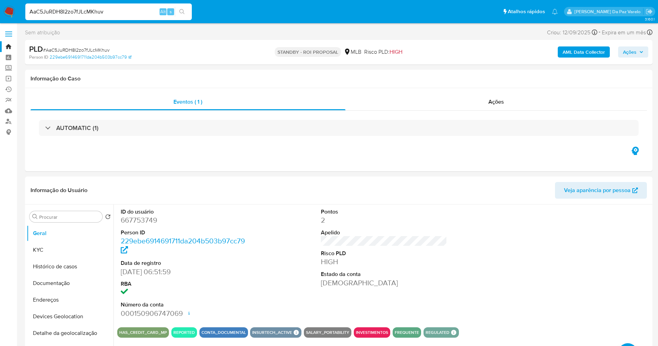
click at [139, 11] on input "AaC5JuRDH8I2zo7fJLcMKhuv" at bounding box center [108, 11] width 167 height 9
paste input "HS6a5XTUvdsEva1M8Z7Xejst"
type input "HS6a5XTUvdsEva1M8Z7Xejst"
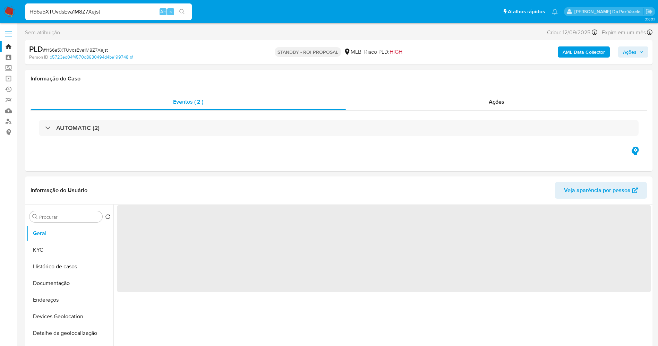
select select "10"
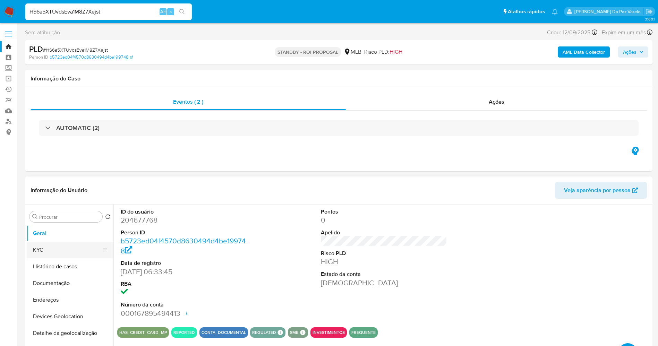
click at [80, 250] on button "KYC" at bounding box center [67, 250] width 81 height 17
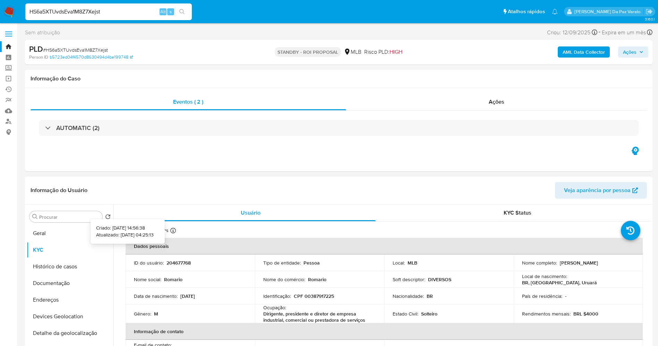
click at [171, 233] on icon at bounding box center [173, 231] width 6 height 6
click at [135, 13] on input "HS6a5XTUvdsEva1M8Z7Xejst" at bounding box center [108, 11] width 167 height 9
paste input "wuOwN2e2T6EUqIIMQZlPVc9F"
type input "wuOwN2e2T6EUqIIMQZlPVc9F"
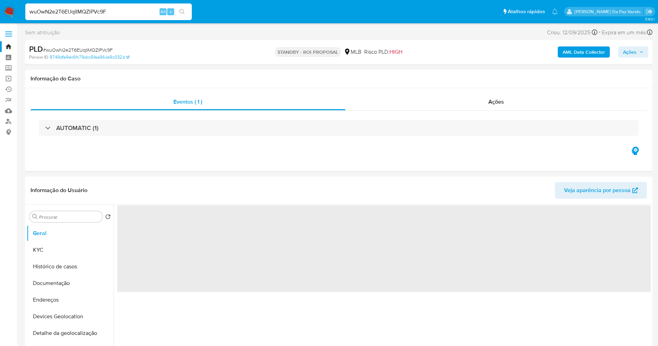
select select "10"
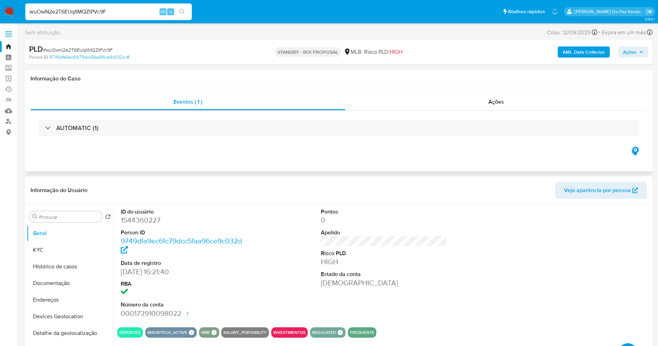
click at [178, 155] on div "Eventos ( 1 ) Ações AUTOMATIC (1)" at bounding box center [339, 129] width 628 height 83
click at [133, 18] on div "wuOwN2e2T6EUqIIMQZlPVc9F Alt s" at bounding box center [108, 11] width 167 height 17
click at [136, 14] on input "wuOwN2e2T6EUqIIMQZlPVc9F" at bounding box center [108, 11] width 167 height 9
paste input "pDrc3yNMx4cjXC7FflV8T8zy"
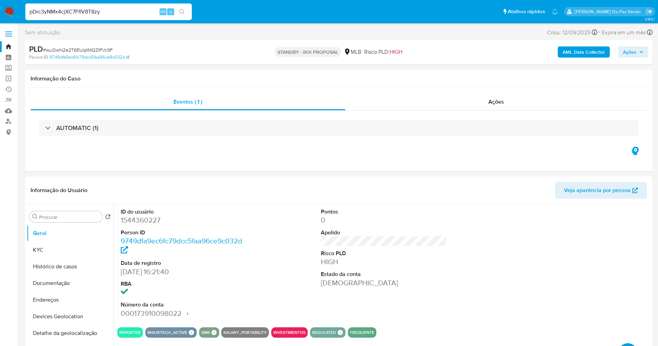
type input "pDrc3yNMx4cjXC7FflV8T8zy"
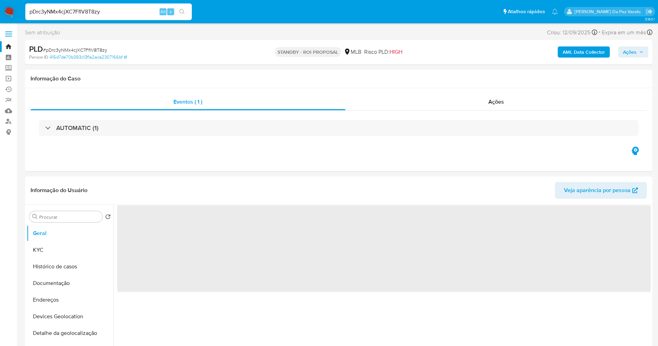
select select "10"
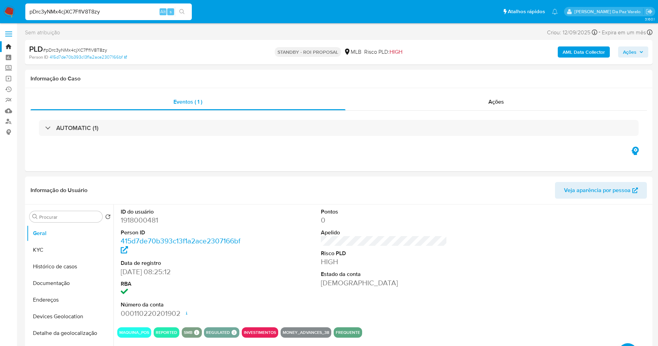
click at [112, 9] on input "pDrc3yNMx4cjXC7FflV8T8zy" at bounding box center [108, 11] width 167 height 9
paste input "drdl0eIIt3ZzXW5YS4KlbbHo"
type input "drdl0eIIt3ZzXW5YS4KlbbHo"
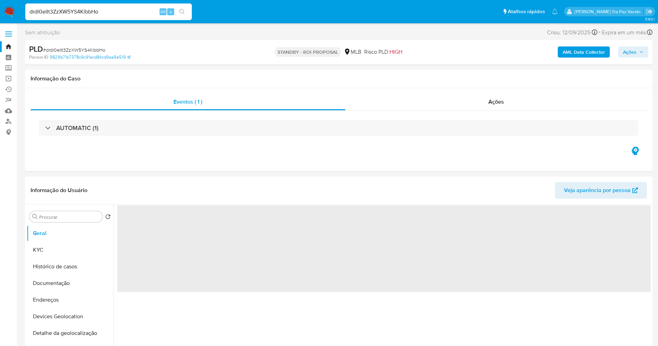
select select "10"
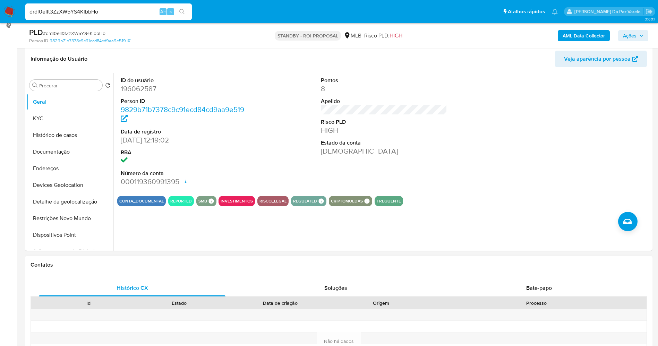
scroll to position [156, 0]
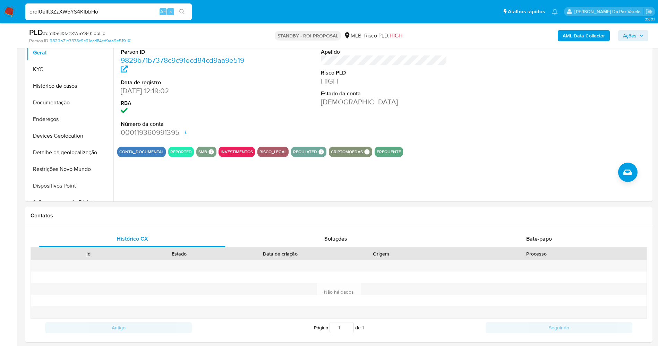
click at [126, 7] on input "drdl0eIIt3ZzXW5YS4KlbbHo" at bounding box center [108, 11] width 167 height 9
paste input "b5sFdbA7s3Jgssmq4N7qpYdi"
type input "b5sFdbA7s3Jgssmq4N7qpYdi"
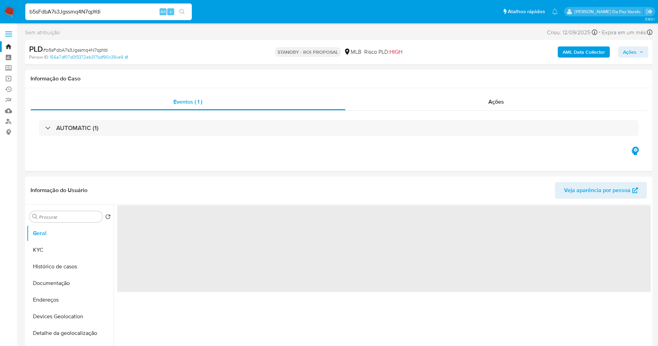
select select "10"
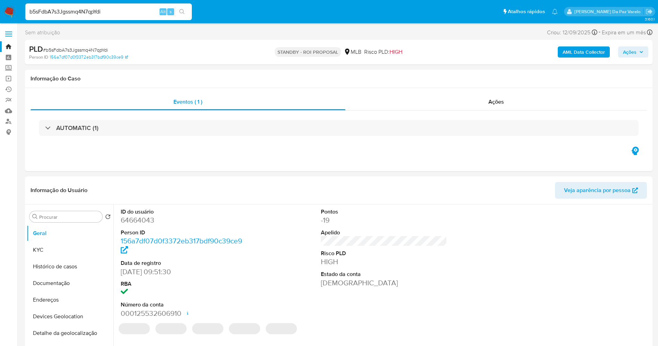
click at [9, 10] on img at bounding box center [9, 12] width 12 height 12
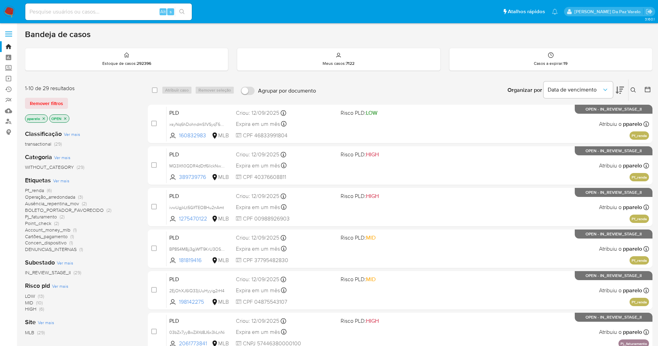
click at [633, 87] on icon at bounding box center [634, 90] width 6 height 6
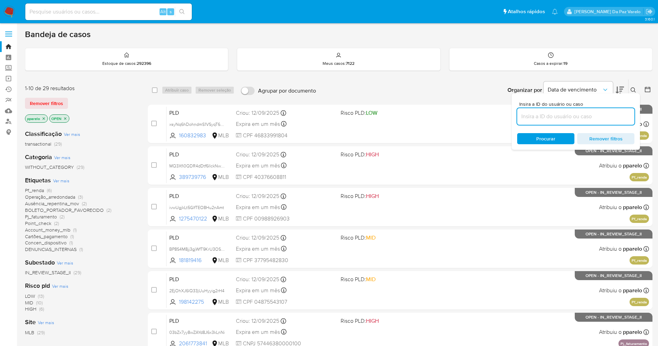
click at [577, 118] on input at bounding box center [575, 116] width 117 height 9
type input "b5sFdbA7s3Jgssmq4N7qpYdi"
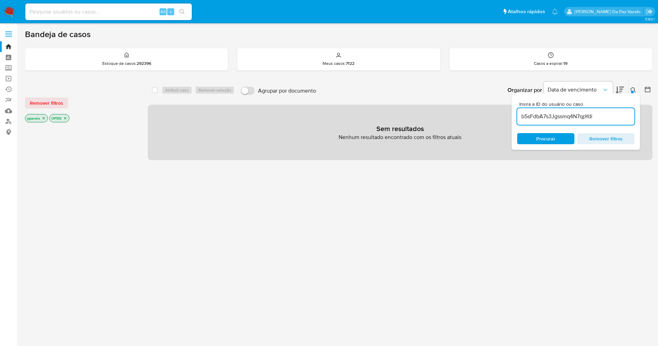
click at [44, 117] on icon "close-filter" at bounding box center [44, 118] width 4 height 4
click at [39, 118] on icon "close-filter" at bounding box center [41, 118] width 4 height 4
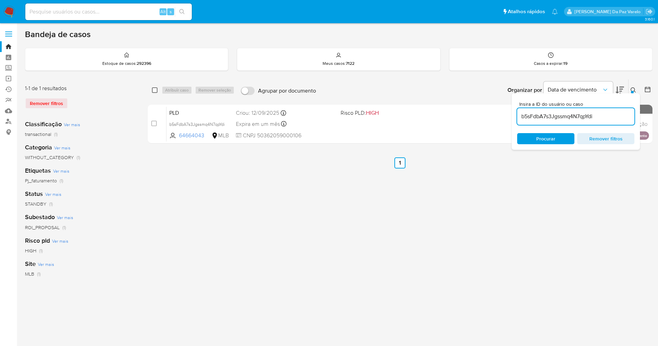
click at [156, 91] on input "checkbox" at bounding box center [155, 90] width 6 height 6
checkbox input "true"
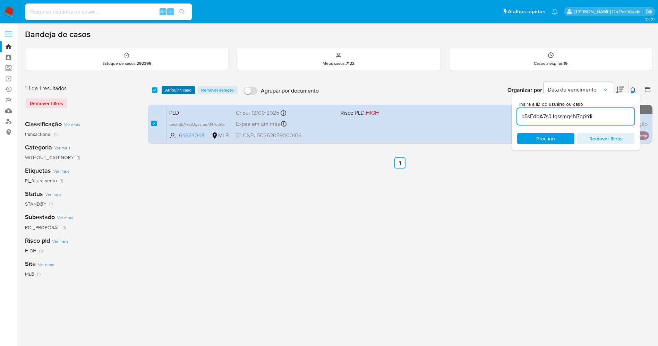
click at [169, 90] on span "Atribuir 1 caso" at bounding box center [178, 90] width 26 height 7
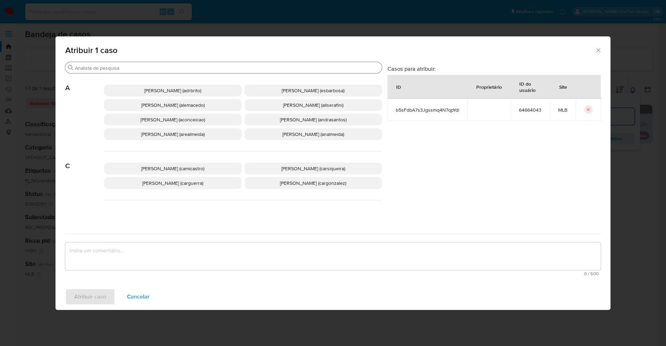
click at [198, 70] on input "Buscar" at bounding box center [227, 68] width 304 height 6
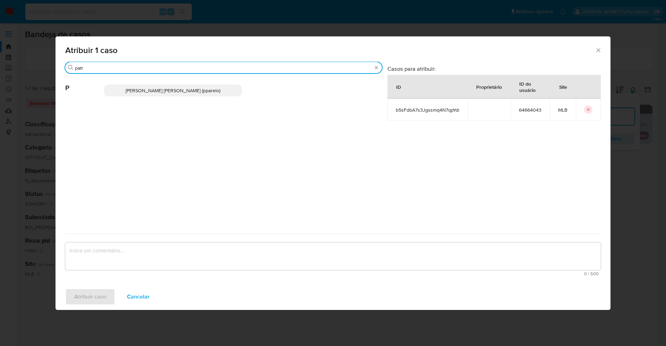
type input "patr"
click at [197, 83] on div "[PERSON_NAME] [PERSON_NAME] (pparelo)" at bounding box center [243, 91] width 278 height 34
click at [196, 88] on span "[PERSON_NAME] [PERSON_NAME] (pparelo)" at bounding box center [173, 90] width 95 height 7
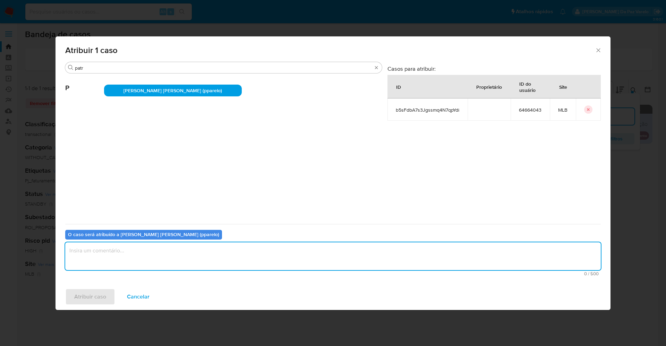
click at [183, 251] on textarea "assign-modal" at bounding box center [333, 256] width 536 height 28
type textarea "."
click at [78, 295] on span "Atribuir caso" at bounding box center [90, 296] width 32 height 15
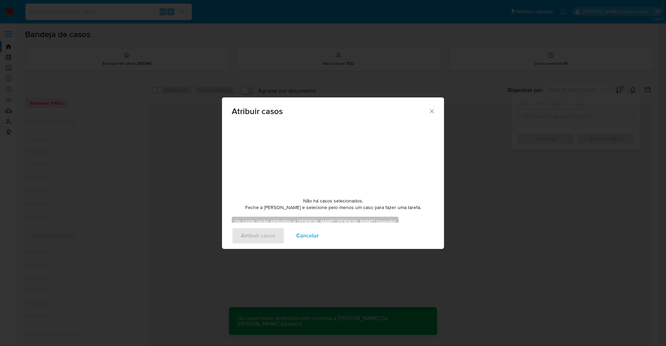
checkbox input "false"
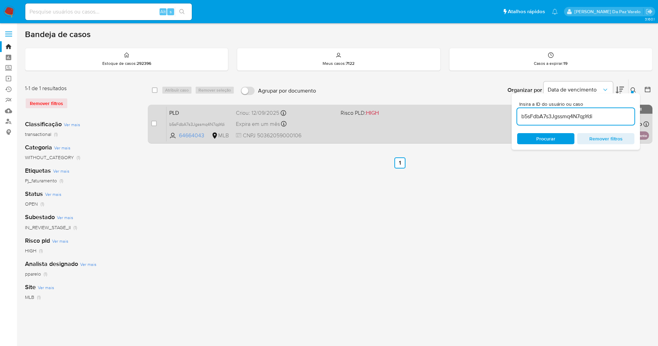
click at [432, 121] on div "PLD b5sFdbA7s3Jgssmq4N7qpYdi 64664043 MLB Risco PLD: HIGH Criou: [DATE] Criou: …" at bounding box center [408, 123] width 483 height 35
click at [374, 123] on span at bounding box center [390, 123] width 99 height 1
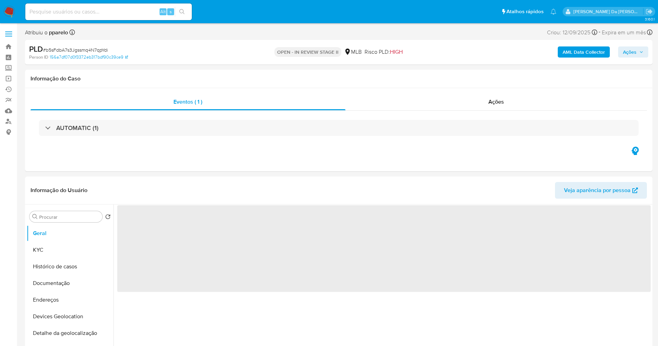
select select "10"
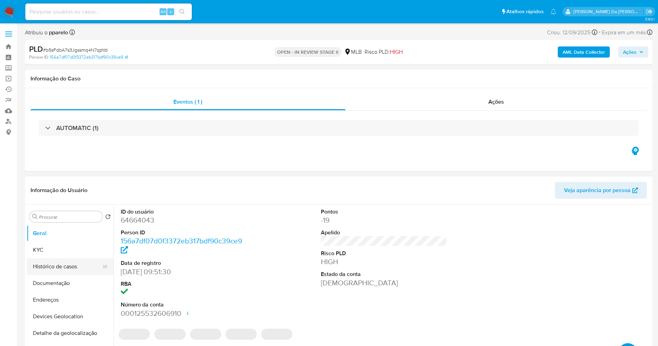
click at [60, 270] on button "Histórico de casos" at bounding box center [67, 266] width 81 height 17
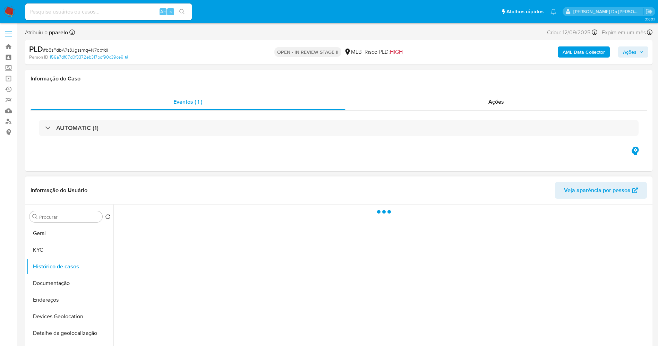
scroll to position [52, 0]
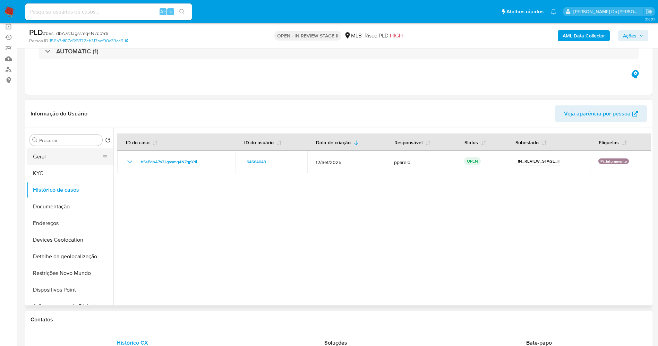
click at [64, 159] on button "Geral" at bounding box center [67, 156] width 81 height 17
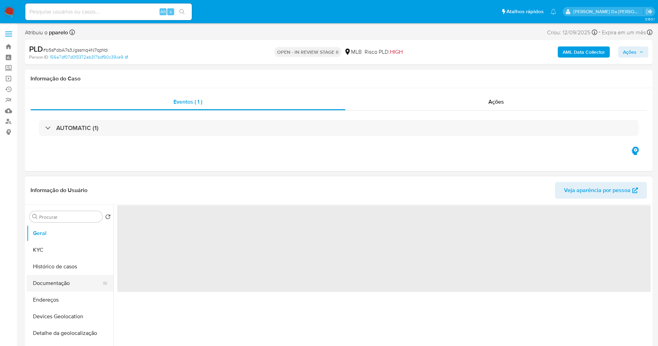
select select "10"
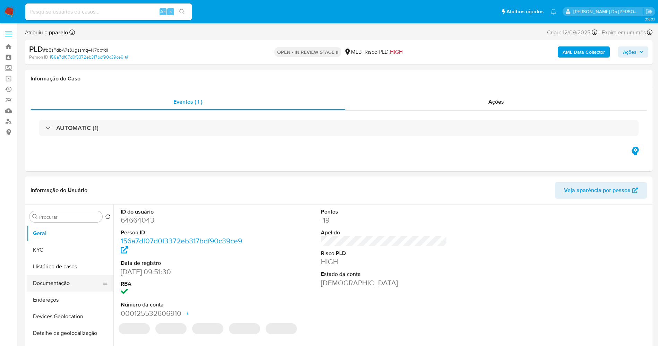
click at [74, 281] on button "Documentação" at bounding box center [67, 283] width 81 height 17
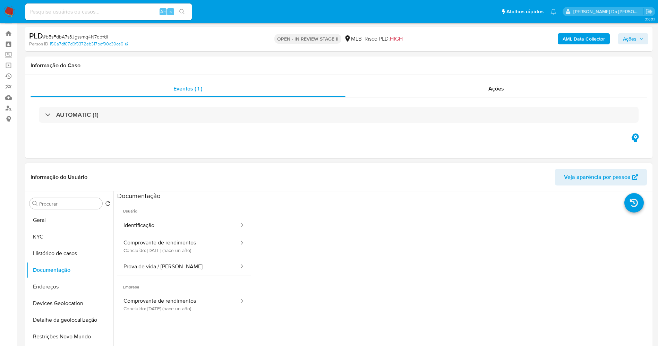
scroll to position [52, 0]
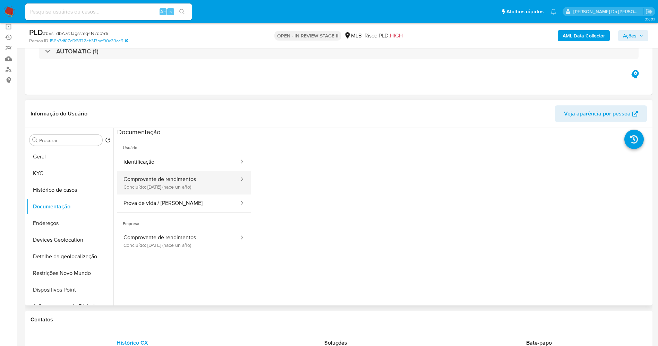
click at [191, 188] on button "Comprovante de rendimentos Concluído: [DATE] (hace un año)" at bounding box center [178, 183] width 122 height 24
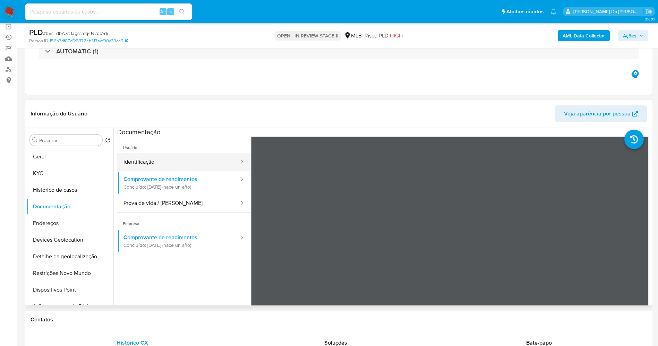
click at [176, 165] on button "Identificação" at bounding box center [178, 162] width 122 height 18
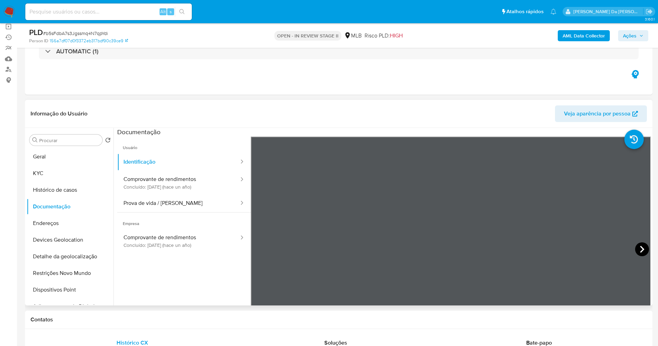
click at [636, 247] on icon at bounding box center [642, 249] width 14 height 14
click at [169, 202] on button "Prova de vida / [PERSON_NAME]" at bounding box center [178, 204] width 122 height 18
click at [117, 9] on input at bounding box center [108, 11] width 167 height 9
paste input "3wihvx2HD54lc6rOFWQd8XEH"
type input "3wihvx2HD54lc6rOFWQd8XEH"
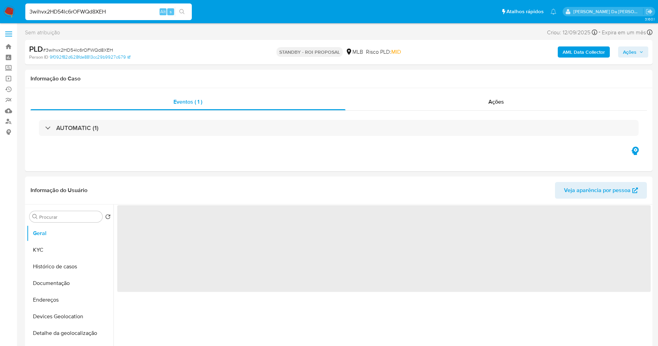
select select "10"
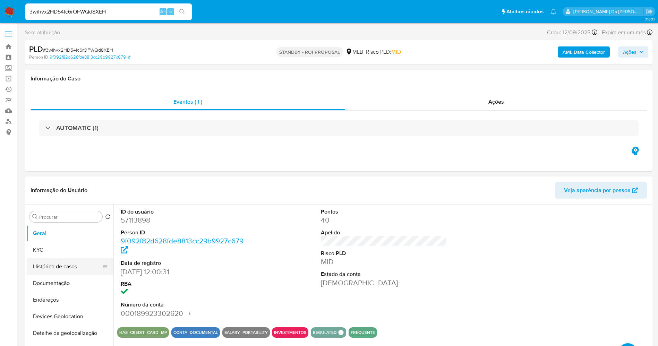
click at [71, 268] on button "Histórico de casos" at bounding box center [67, 266] width 81 height 17
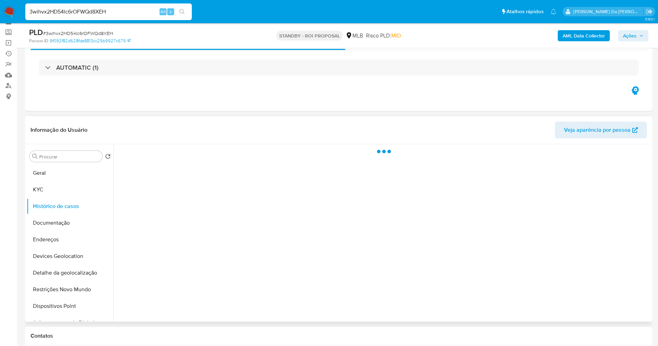
scroll to position [52, 0]
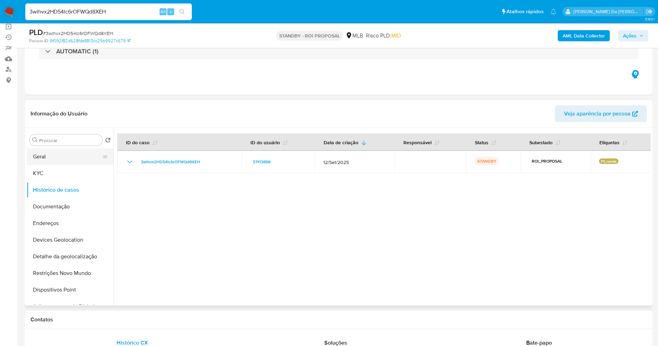
click at [60, 158] on button "Geral" at bounding box center [67, 156] width 81 height 17
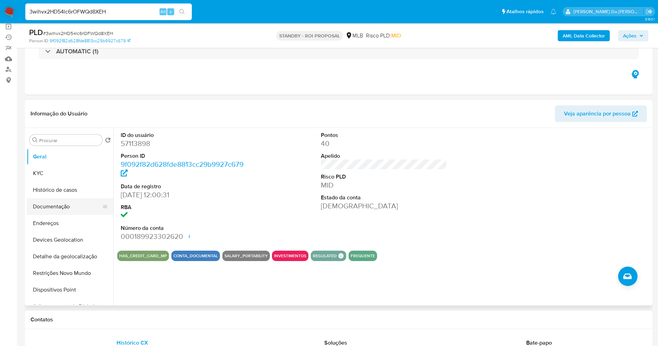
click at [53, 205] on button "Documentação" at bounding box center [67, 206] width 81 height 17
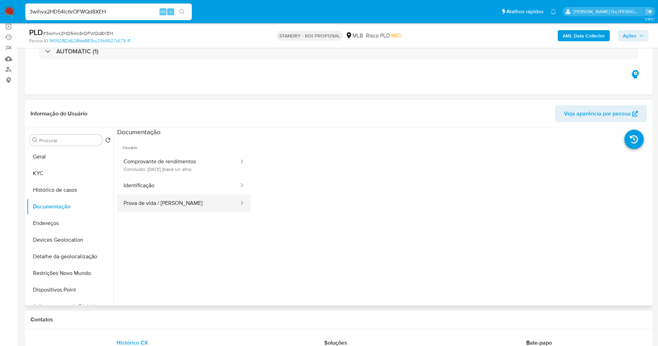
click at [174, 200] on button "Prova de vida / [PERSON_NAME]" at bounding box center [178, 204] width 122 height 18
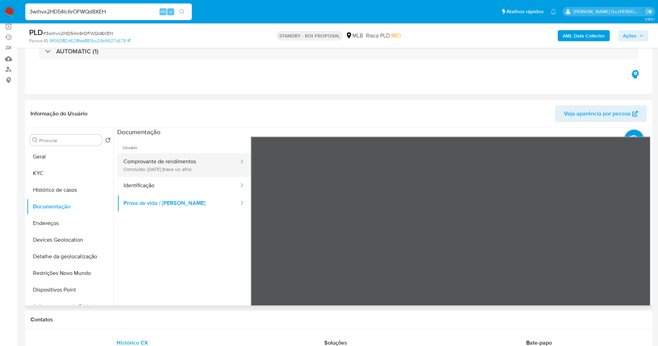
click at [174, 176] on button "Comprovante de rendimentos Concluído: 10/07/2024 (hace un año)" at bounding box center [178, 165] width 122 height 24
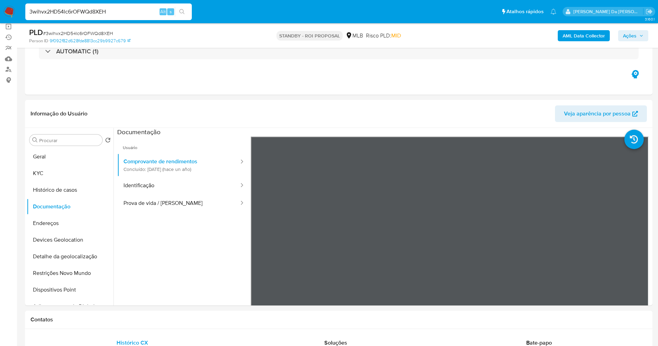
click at [135, 13] on input "3wihvx2HD54lc6rOFWQd8XEH" at bounding box center [108, 11] width 167 height 9
paste input "MMzX17qGcKxIkIFQclQIvluk"
type input "MMzX17qGcKxIkIFQclQIvluk"
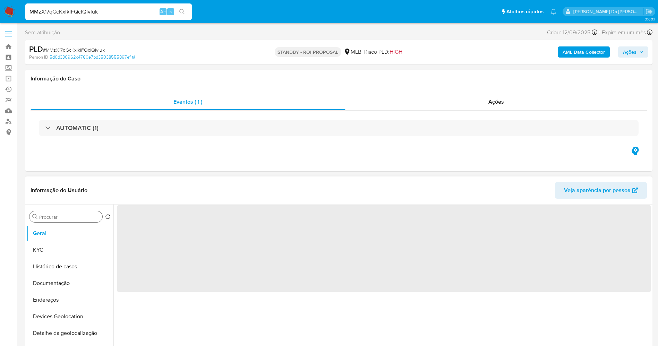
click at [69, 216] on input "Procurar" at bounding box center [69, 217] width 60 height 6
select select "10"
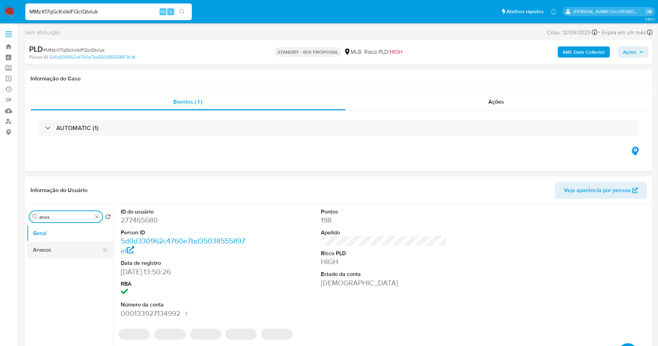
type input "anex"
click at [72, 253] on button "Anexos" at bounding box center [67, 250] width 81 height 17
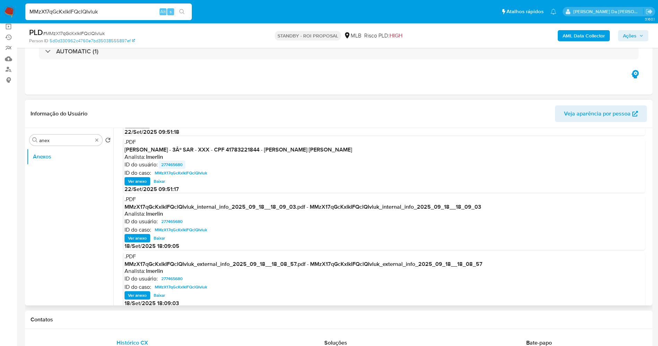
scroll to position [58, 0]
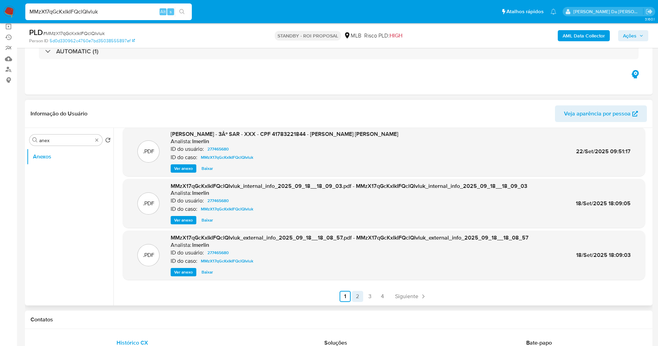
click at [361, 299] on ul "Anterior 1 2 3 4 Siguiente" at bounding box center [384, 296] width 522 height 11
click at [357, 296] on link "2" at bounding box center [357, 296] width 11 height 11
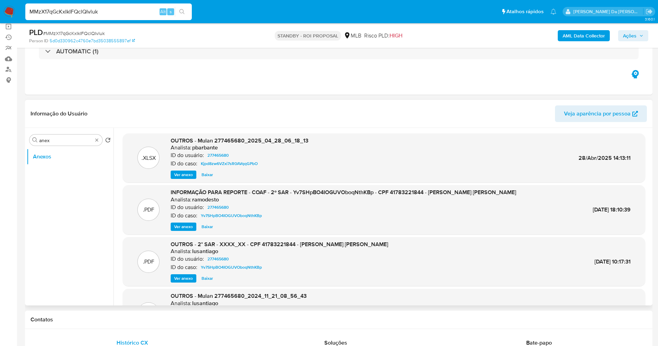
scroll to position [52, 0]
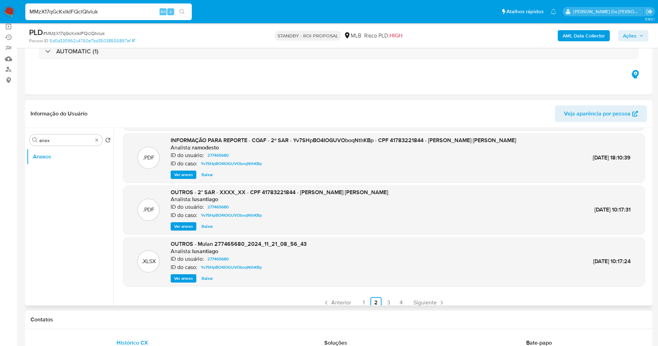
click at [178, 177] on span "Ver anexo" at bounding box center [183, 174] width 19 height 7
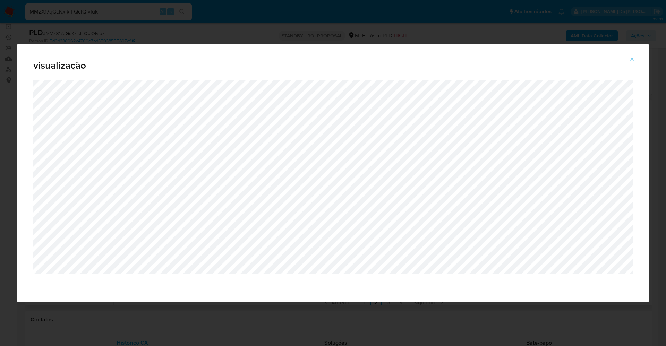
click at [633, 58] on icon "Attachment preview" at bounding box center [632, 60] width 6 height 6
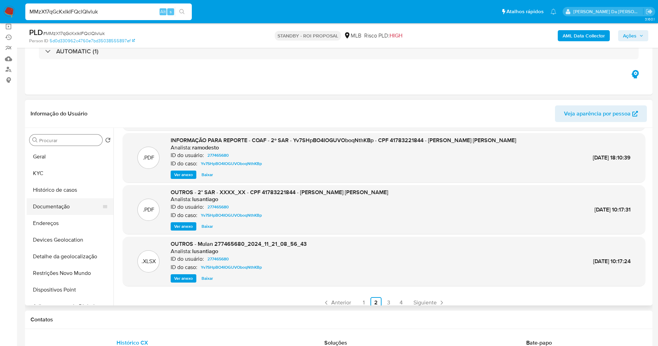
click at [61, 210] on button "Documentação" at bounding box center [67, 206] width 81 height 17
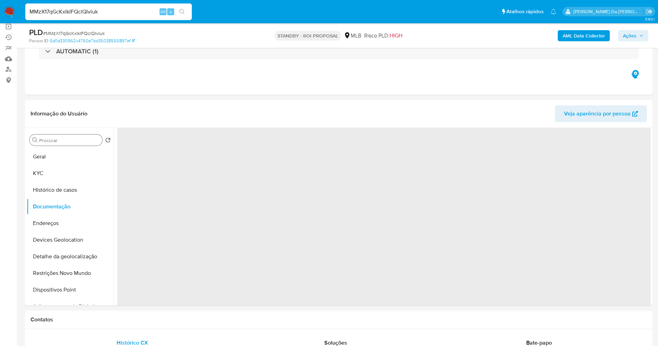
scroll to position [0, 0]
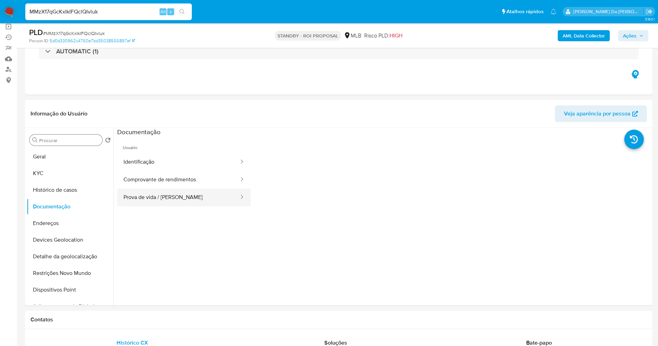
click at [174, 198] on button "Prova de vida / [PERSON_NAME]" at bounding box center [178, 198] width 122 height 18
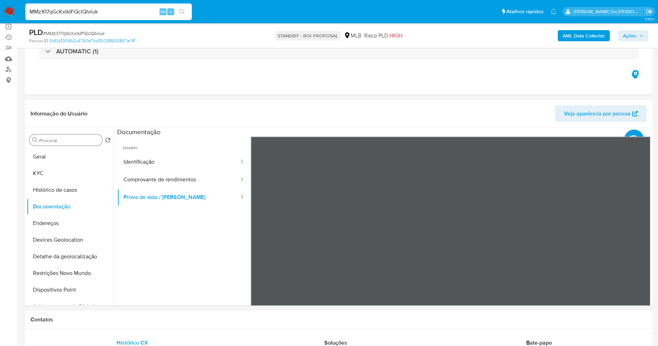
click at [141, 15] on input "MMzX17qGcKxIkIFQclQIvluk" at bounding box center [108, 11] width 167 height 9
paste input "RHFDIwIvNqrWHAfRVsFVZ7Fg"
type input "RHFDIwIvNqrWHAfRVsFVZ7Fg"
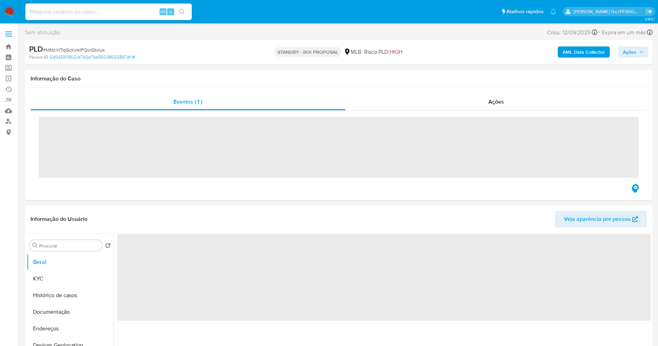
click at [121, 10] on input at bounding box center [108, 11] width 167 height 9
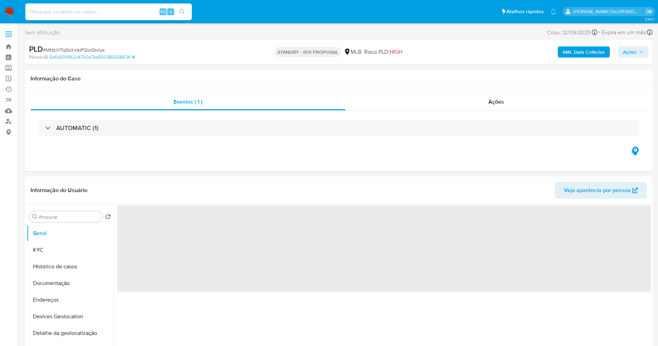
paste input "RHFDIwIvNqrWHAfRVsFVZ7Fg"
type input "RHFDIwIvNqrWHAfRVsFVZ7Fg"
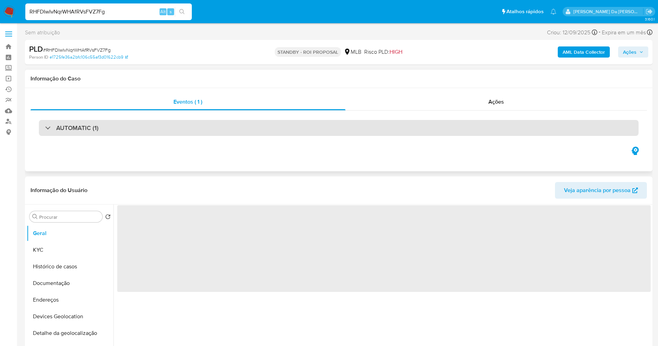
select select "10"
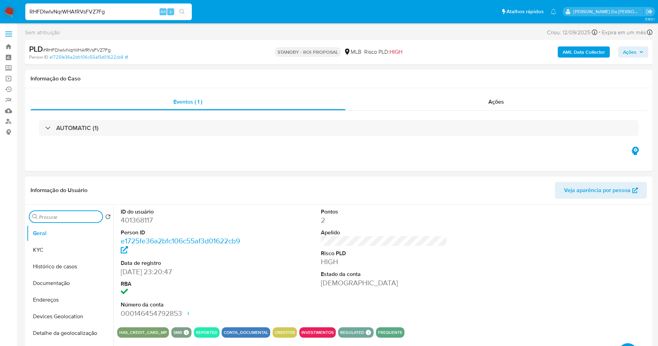
click at [74, 218] on input "Procurar" at bounding box center [69, 217] width 60 height 6
type input "anex"
click at [49, 250] on button "Anexos" at bounding box center [67, 250] width 81 height 17
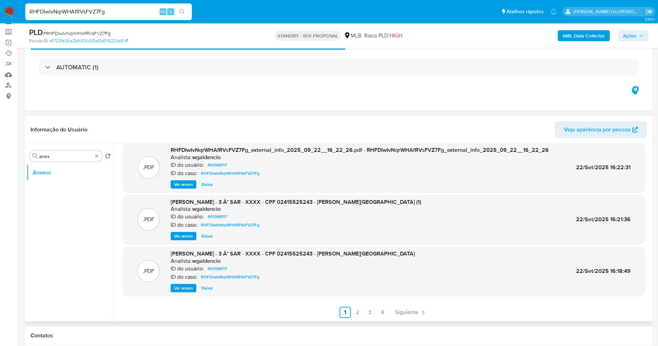
scroll to position [52, 0]
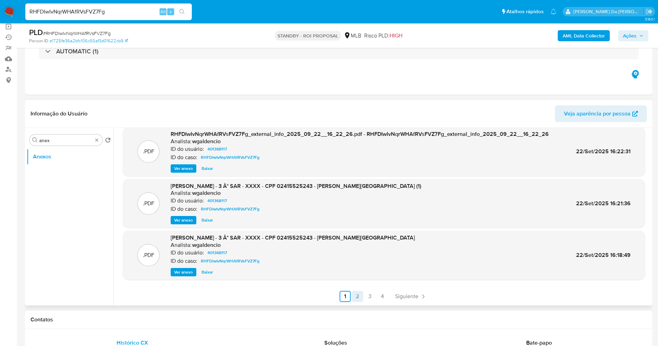
click at [360, 299] on link "2" at bounding box center [357, 296] width 11 height 11
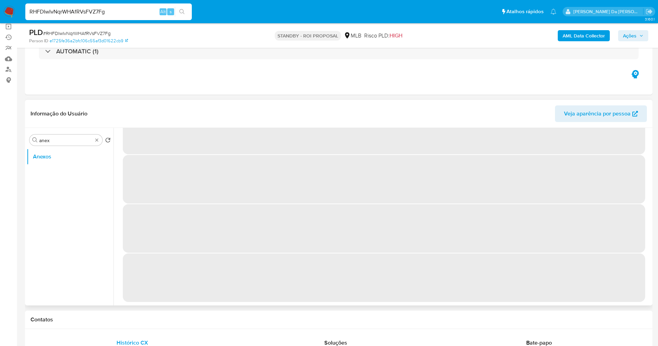
scroll to position [0, 0]
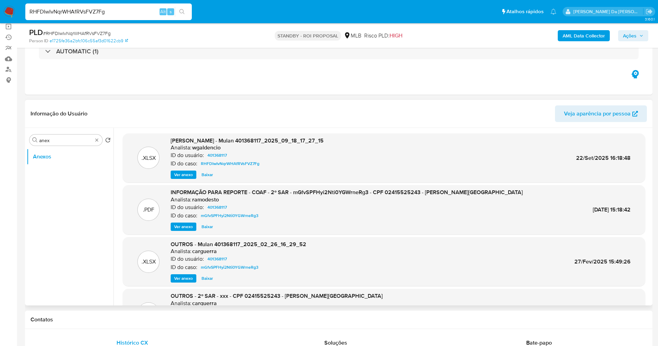
click at [186, 226] on span "Ver anexo" at bounding box center [183, 226] width 19 height 7
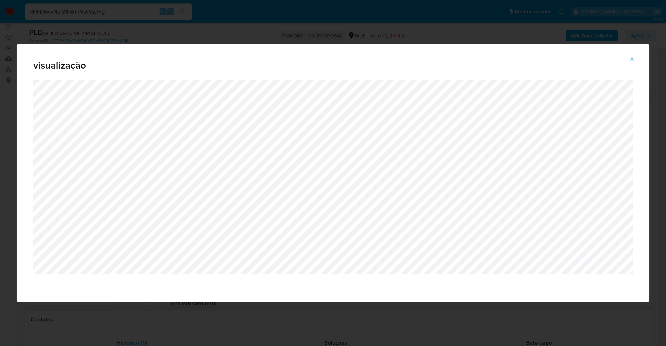
click at [629, 61] on button "Attachment preview" at bounding box center [631, 59] width 15 height 11
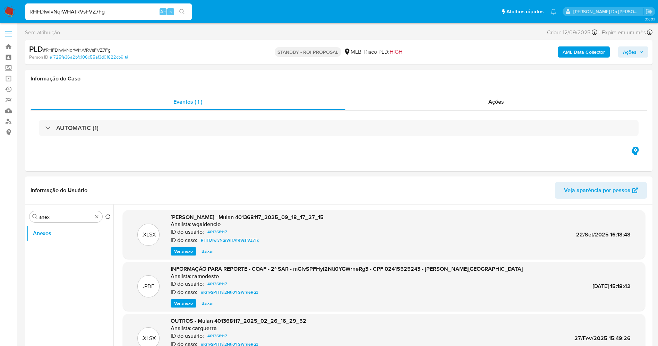
click at [143, 12] on input "RHFDIwIvNqrWHAfRVsFVZ7Fg" at bounding box center [108, 11] width 167 height 9
paste input "i3ILJAZK7xb5lFn1XEySfNf3"
type input "i3ILJAZK7xb5lFn1XEySfNf3"
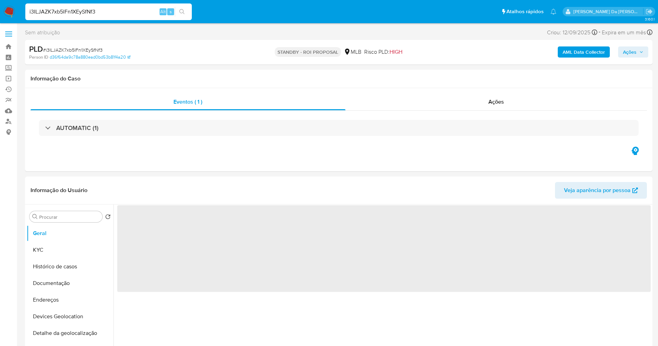
select select "10"
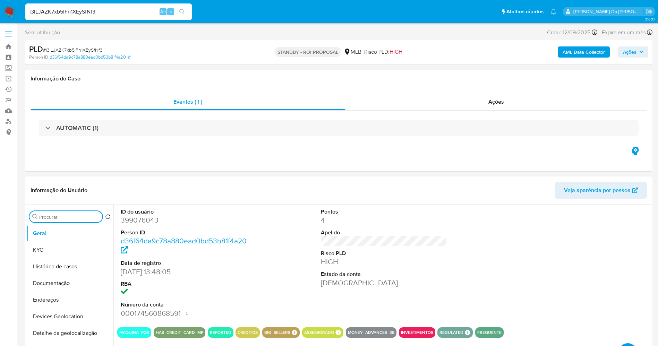
click at [60, 218] on input "Procurar" at bounding box center [69, 217] width 60 height 6
type input "anex"
click at [40, 257] on button "Anexos" at bounding box center [67, 250] width 81 height 17
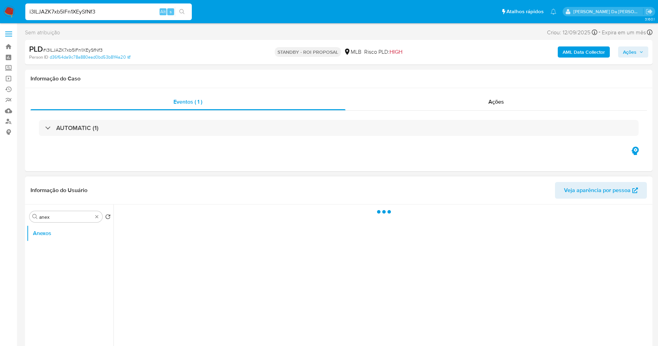
click at [50, 242] on ul "Anexos" at bounding box center [70, 303] width 87 height 156
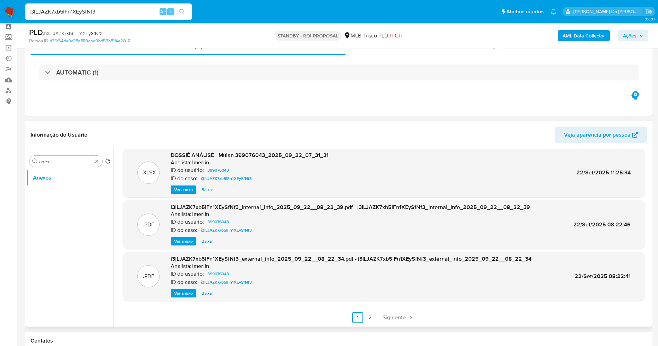
scroll to position [52, 0]
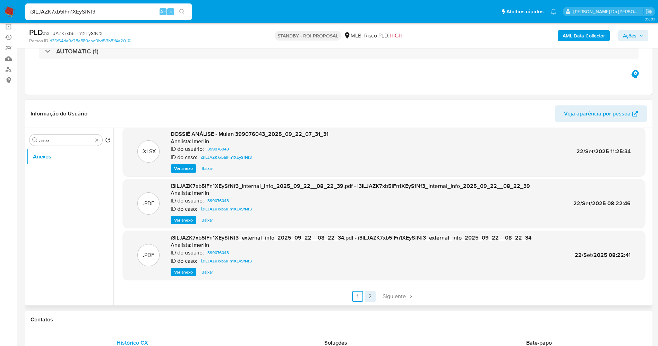
click at [369, 297] on link "2" at bounding box center [370, 296] width 11 height 11
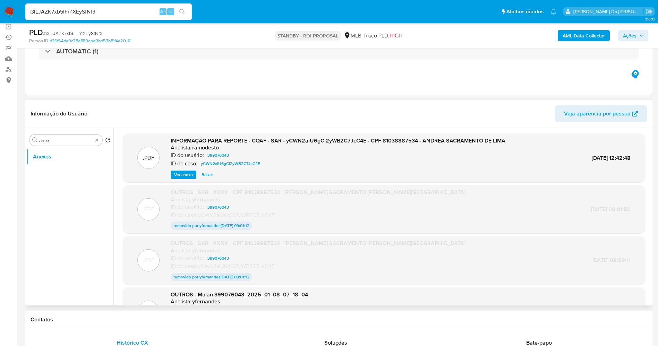
click at [190, 173] on span "Ver anexo" at bounding box center [183, 174] width 19 height 7
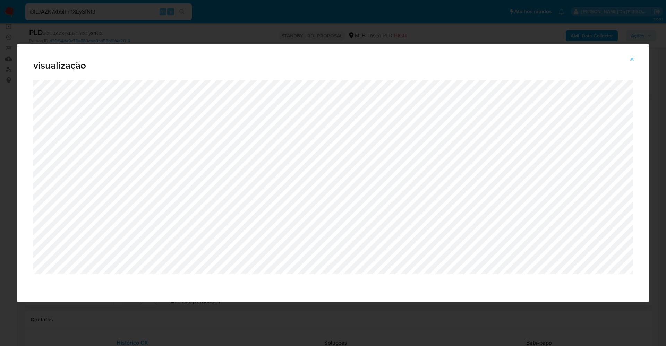
click at [628, 58] on button "Attachment preview" at bounding box center [631, 59] width 15 height 11
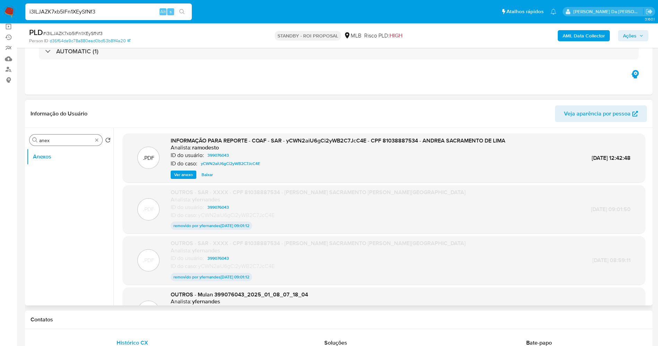
click at [100, 139] on div "Procurar anex" at bounding box center [65, 140] width 73 height 11
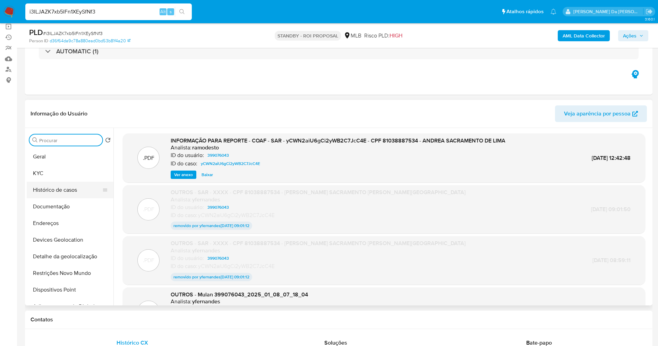
click at [64, 189] on button "Histórico de casos" at bounding box center [67, 190] width 81 height 17
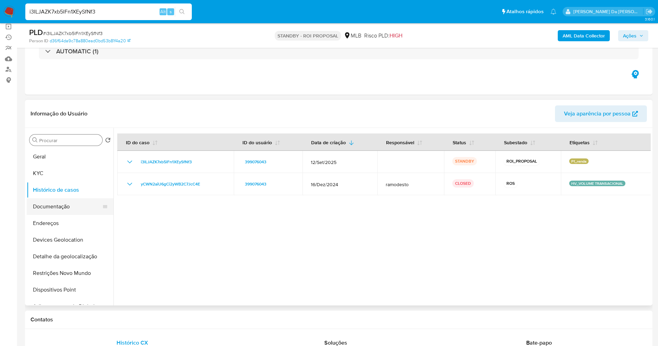
drag, startPoint x: 62, startPoint y: 207, endPoint x: 68, endPoint y: 206, distance: 6.0
click at [61, 207] on button "Documentação" at bounding box center [67, 206] width 81 height 17
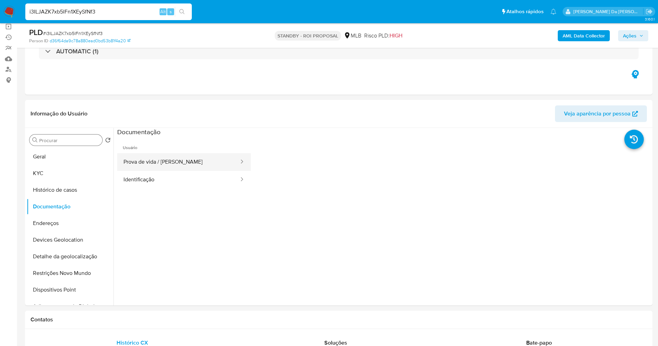
click at [157, 161] on button "Prova de vida / Selfie" at bounding box center [178, 162] width 122 height 18
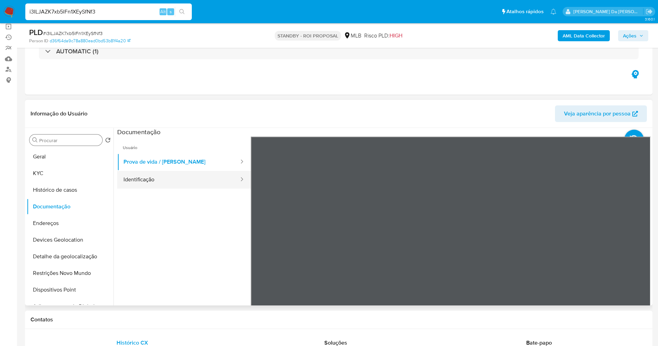
click at [198, 175] on button "Identificação" at bounding box center [178, 180] width 122 height 18
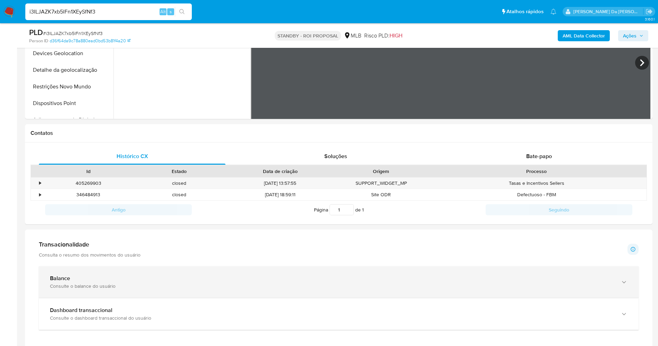
scroll to position [260, 0]
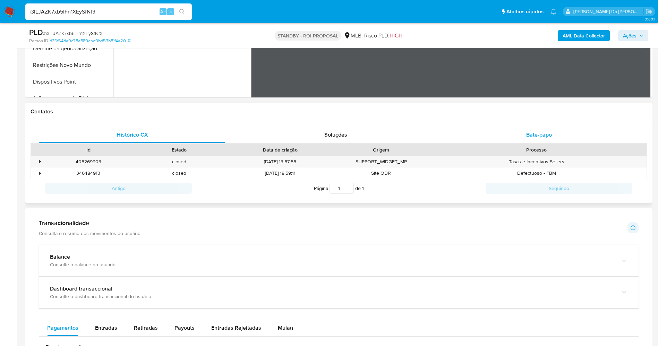
click at [540, 132] on span "Bate-papo" at bounding box center [539, 135] width 26 height 8
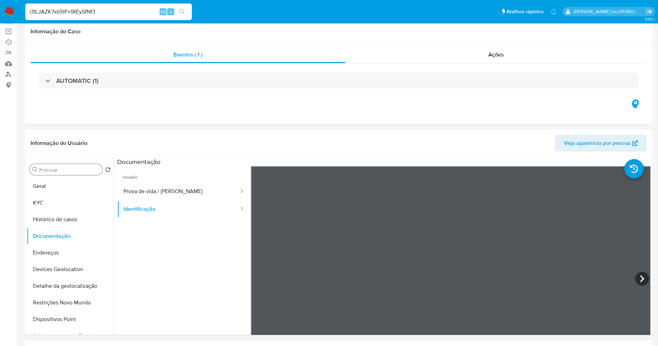
scroll to position [0, 0]
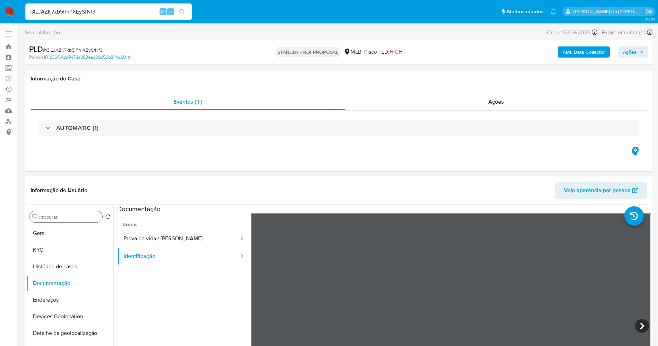
click at [632, 49] on span "Ações" at bounding box center [630, 51] width 14 height 11
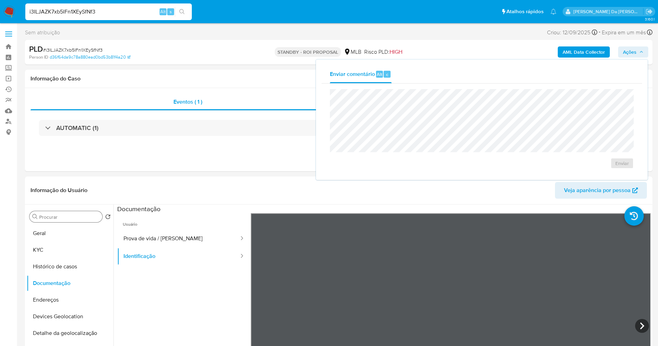
click at [8, 9] on img at bounding box center [9, 12] width 12 height 12
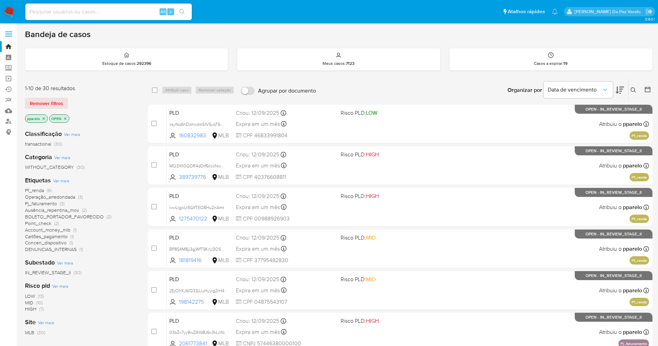
click at [632, 89] on icon at bounding box center [634, 90] width 6 height 6
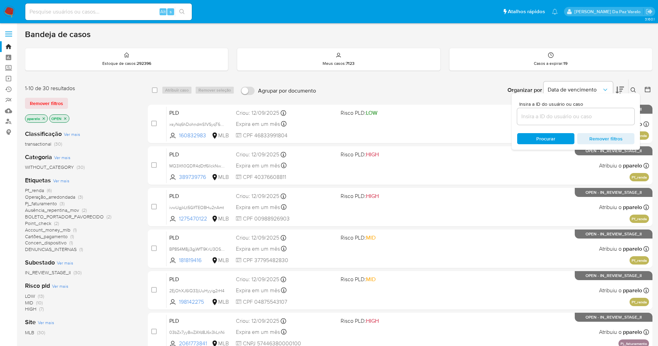
click at [598, 118] on input at bounding box center [575, 116] width 117 height 9
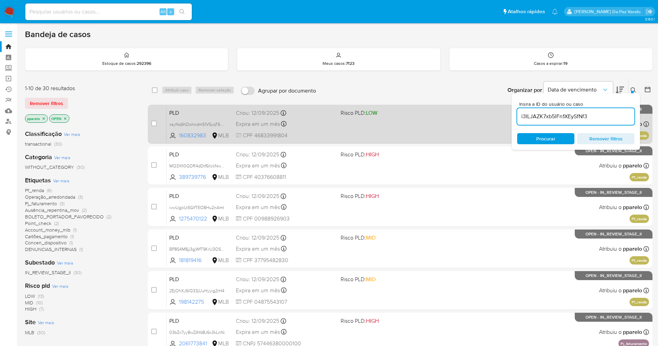
type input "i3ILJAZK7xb5lFn1XEySfNf3"
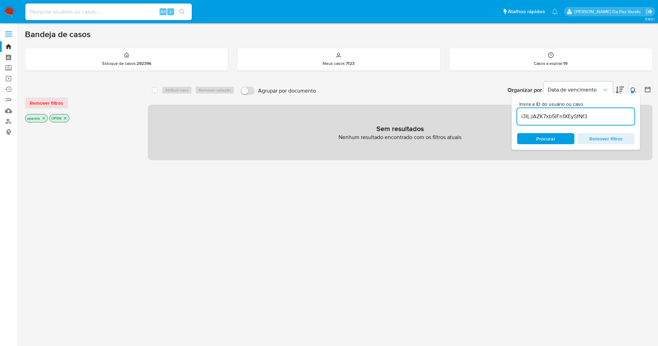
click at [44, 119] on icon "close-filter" at bounding box center [44, 118] width 4 height 4
click at [42, 119] on icon "close-filter" at bounding box center [41, 118] width 2 height 2
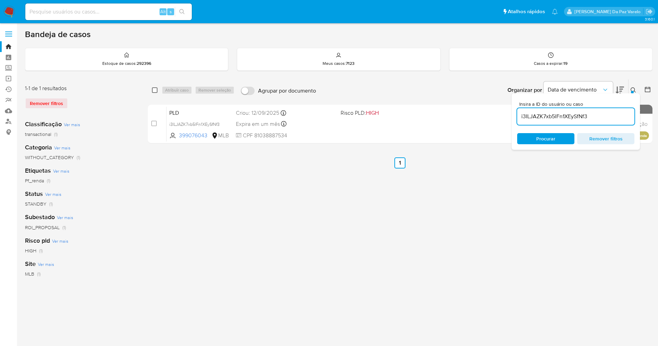
click at [155, 90] on input "checkbox" at bounding box center [155, 90] width 6 height 6
checkbox input "true"
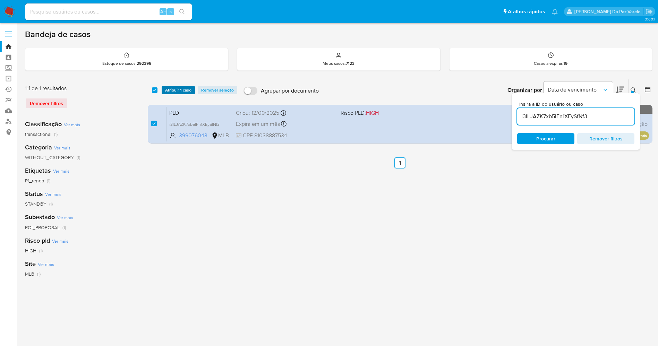
click at [168, 89] on span "Atribuir 1 caso" at bounding box center [178, 90] width 26 height 7
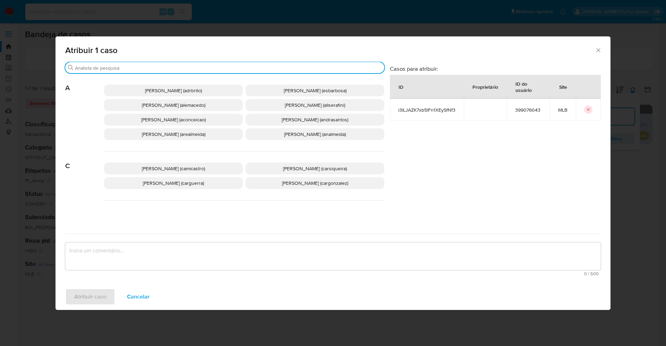
click at [193, 67] on input "Buscar" at bounding box center [228, 68] width 307 height 6
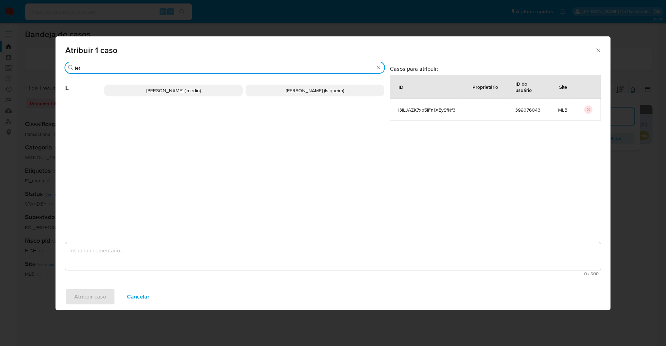
type input "let"
click at [153, 87] on span "Leticia Bento Merlin (lmerlin)" at bounding box center [173, 90] width 54 height 7
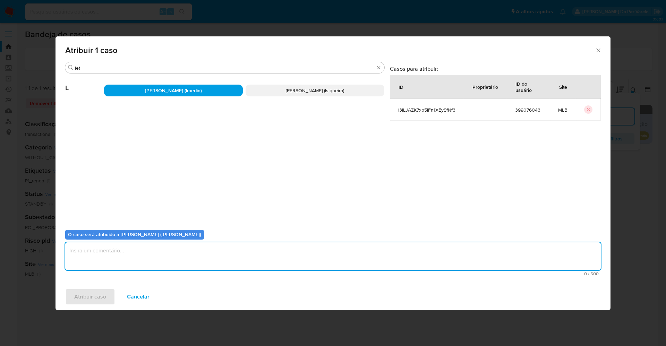
click at [232, 246] on textarea "assign-modal" at bounding box center [333, 256] width 536 height 28
type textarea "."
click at [110, 295] on button "Atribuir caso" at bounding box center [90, 297] width 50 height 17
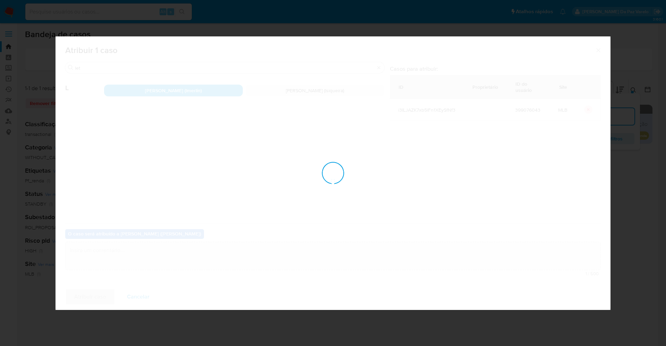
checkbox input "false"
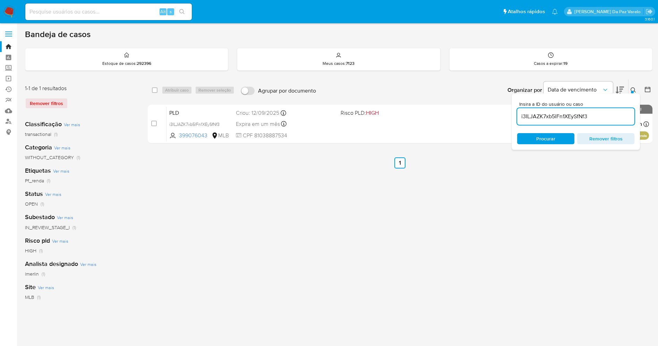
click at [75, 77] on div "Bandeja de casos Estoque de casos : 292396 Meus casos : 7123 Casos a expirar : …" at bounding box center [339, 206] width 628 height 355
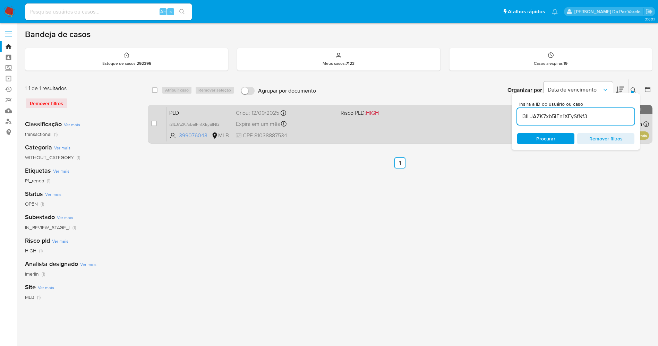
click at [330, 137] on span "CPF 81038887534" at bounding box center [285, 136] width 99 height 8
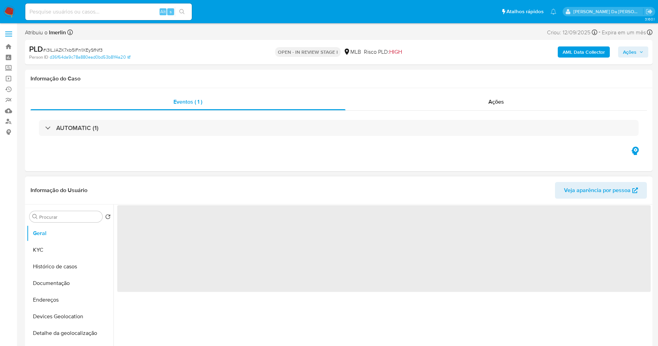
select select "10"
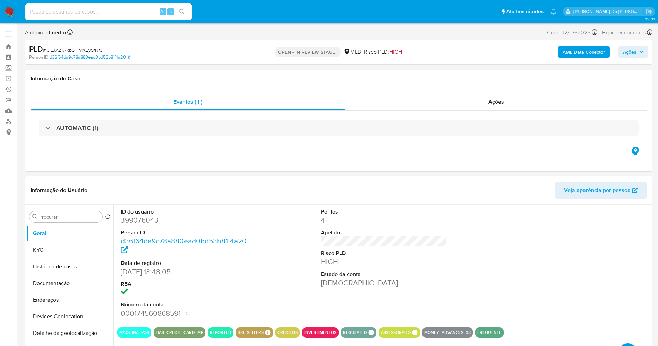
click at [161, 10] on span "Alt" at bounding box center [163, 11] width 6 height 7
click at [150, 11] on input at bounding box center [108, 11] width 167 height 9
paste input "q7QHYESq3c8hAeHh0NzCwP3K"
type input "q7QHYESq3c8hAeHh0NzCwP3K"
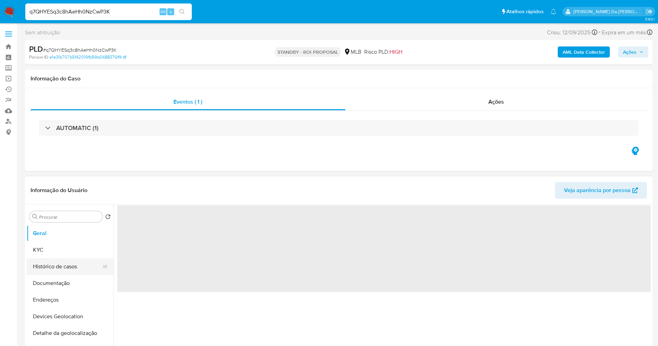
select select "10"
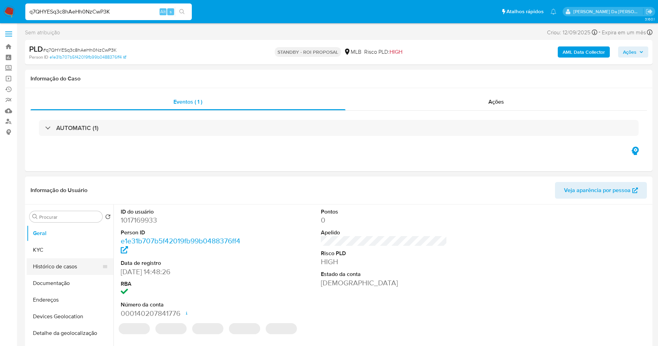
click at [66, 270] on button "Histórico de casos" at bounding box center [67, 266] width 81 height 17
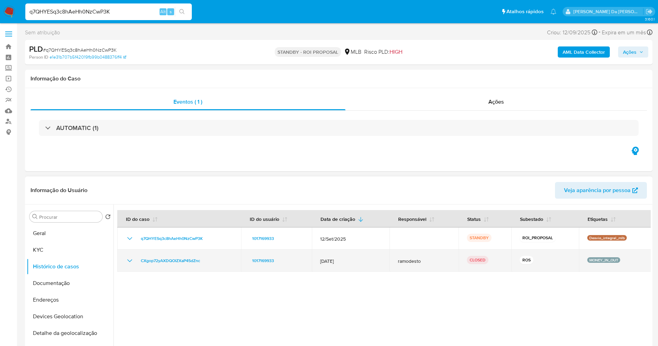
click at [133, 264] on icon "Mostrar/Ocultar" at bounding box center [130, 261] width 8 height 8
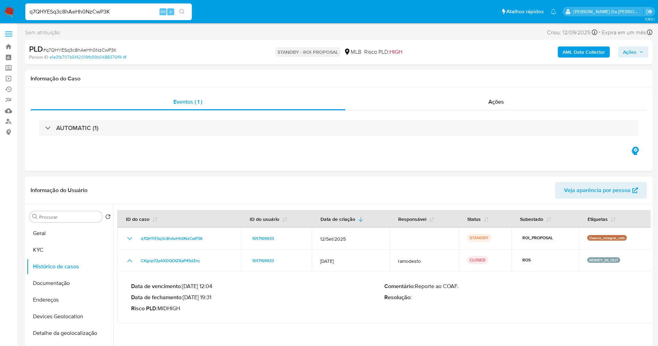
click at [119, 10] on input "q7QHYESq3c8hAeHh0NzCwP3K" at bounding box center [108, 11] width 167 height 9
paste input "1zGlHgek6mhuSK6QXAXlSJuw"
type input "1zGlHgek6mhuSK6QXAXlSJuw"
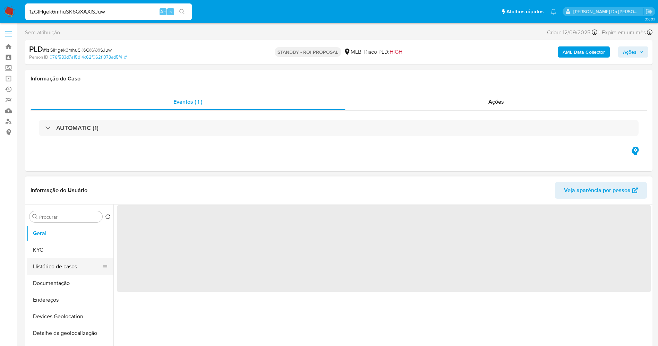
select select "10"
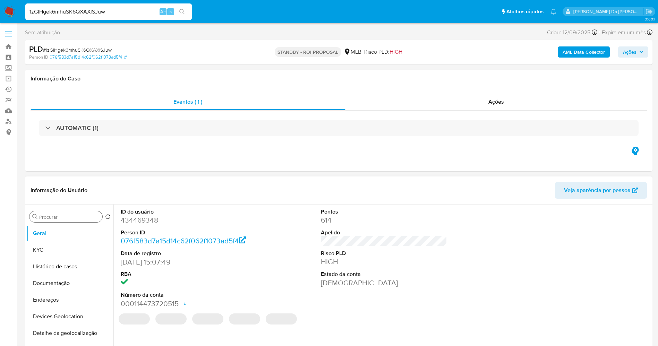
click at [64, 216] on input "Procurar" at bounding box center [69, 217] width 60 height 6
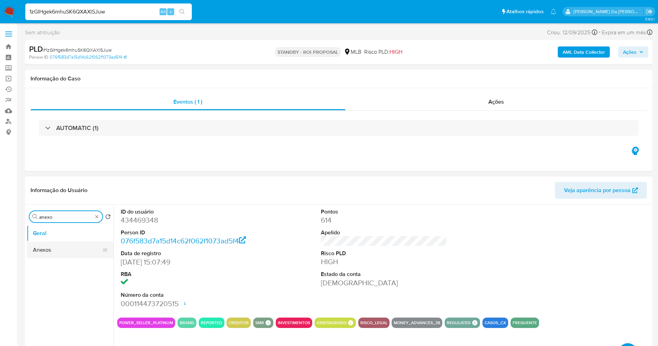
type input "anexo"
click at [52, 252] on button "Anexos" at bounding box center [67, 250] width 81 height 17
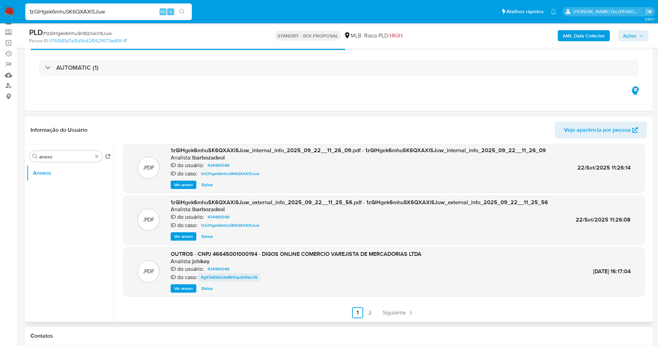
scroll to position [52, 0]
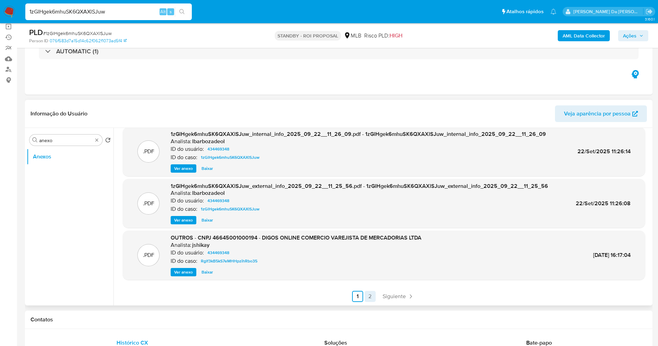
click at [369, 295] on link "2" at bounding box center [370, 296] width 11 height 11
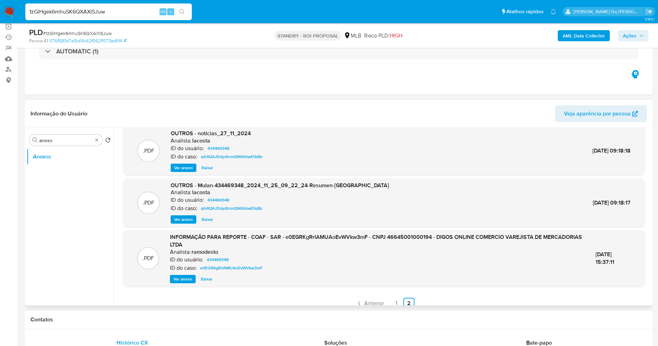
scroll to position [66, 0]
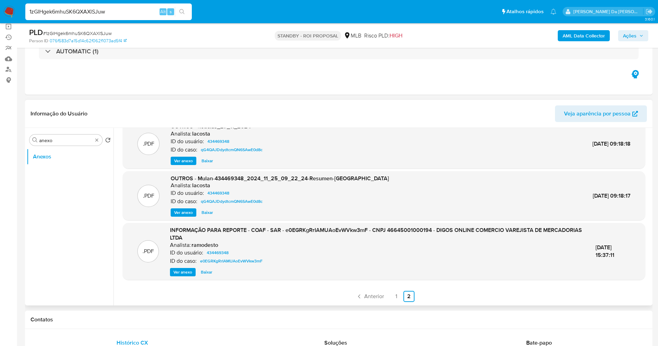
click at [181, 276] on span "Ver anexo" at bounding box center [182, 272] width 19 height 7
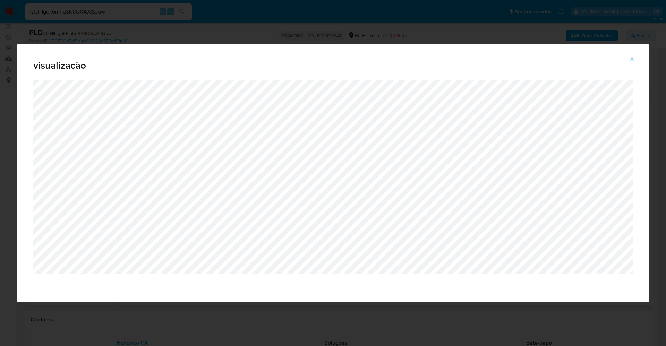
click at [633, 61] on icon "Attachment preview" at bounding box center [632, 60] width 6 height 6
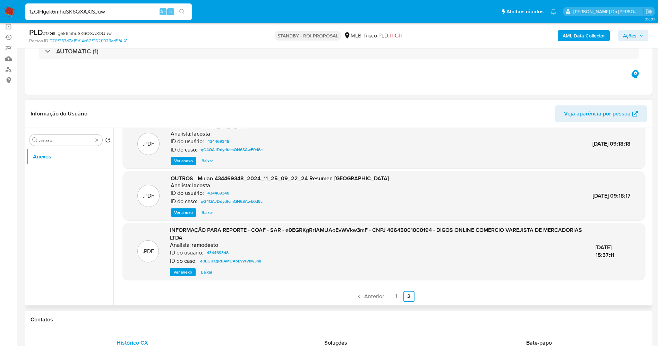
click at [181, 274] on span "Ver anexo" at bounding box center [182, 272] width 19 height 7
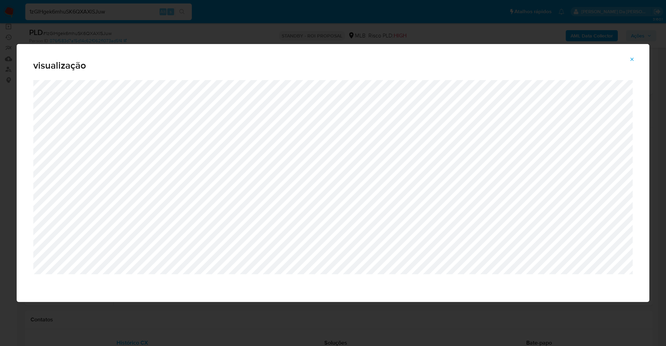
click at [638, 58] on button "Attachment preview" at bounding box center [631, 59] width 15 height 11
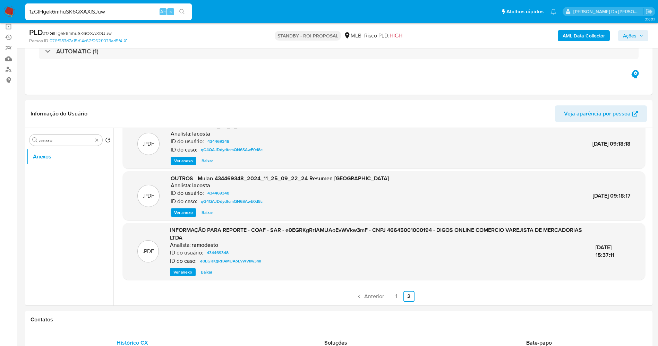
click at [126, 21] on div "1zGlHgek6mhuSK6QXAXlSJuw Alt s" at bounding box center [108, 11] width 167 height 19
click at [123, 12] on input "1zGlHgek6mhuSK6QXAXlSJuw" at bounding box center [108, 11] width 167 height 9
paste input "g0KKFcvTra8Bdx7u6yAVeF3I"
type input "g0KKFcvTra8Bdx7u6yAVeF3I"
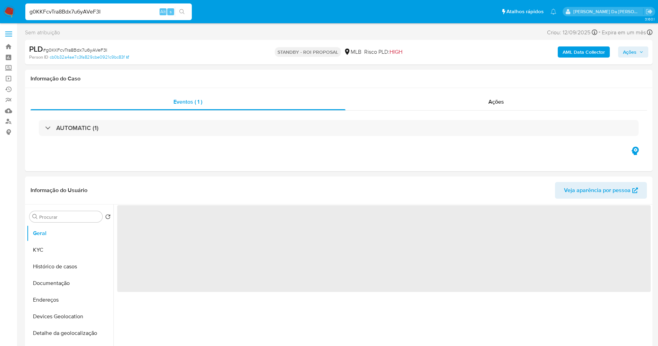
select select "10"
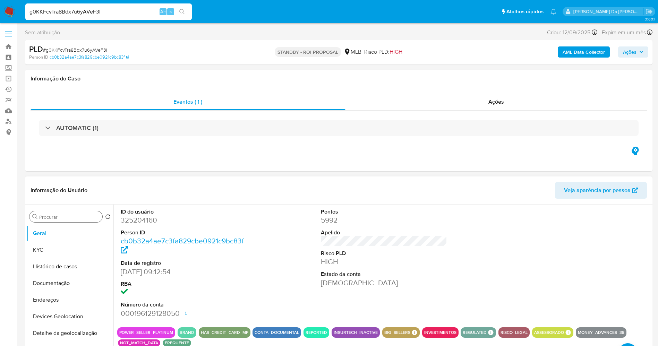
click at [60, 213] on div "Procurar" at bounding box center [65, 216] width 73 height 11
click at [60, 215] on input "Procurar" at bounding box center [69, 217] width 60 height 6
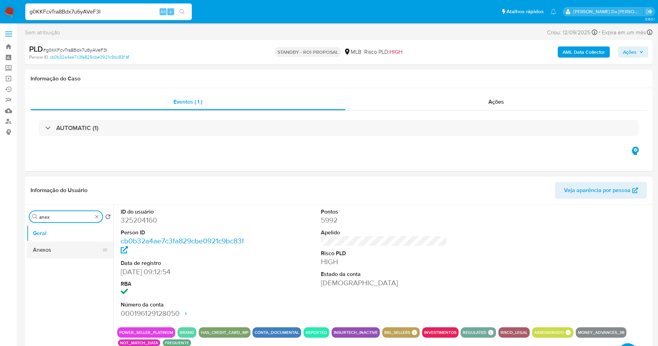
type input "anex"
click at [76, 252] on button "Anexos" at bounding box center [67, 250] width 81 height 17
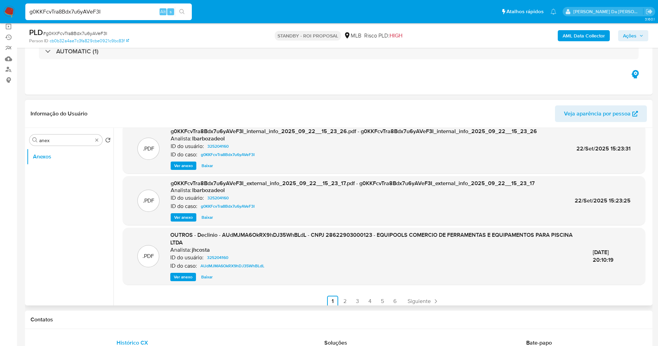
scroll to position [66, 0]
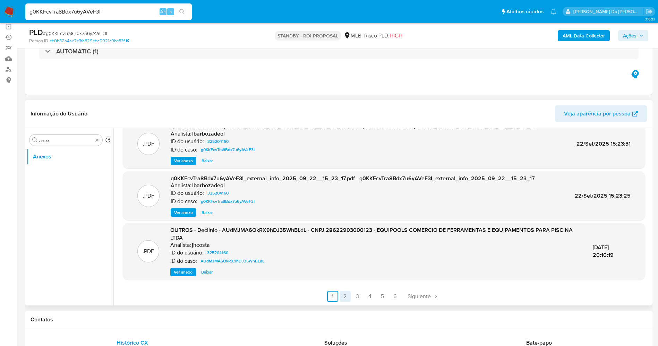
click at [343, 296] on link "2" at bounding box center [345, 296] width 11 height 11
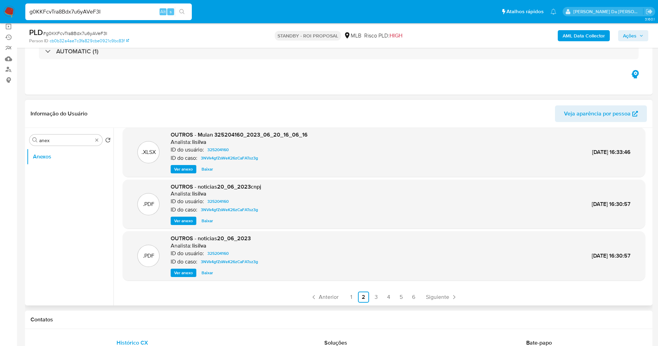
scroll to position [58, 0]
click at [373, 297] on link "3" at bounding box center [375, 296] width 11 height 11
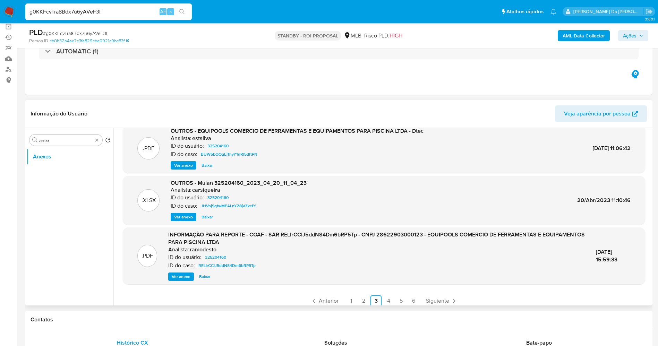
scroll to position [66, 0]
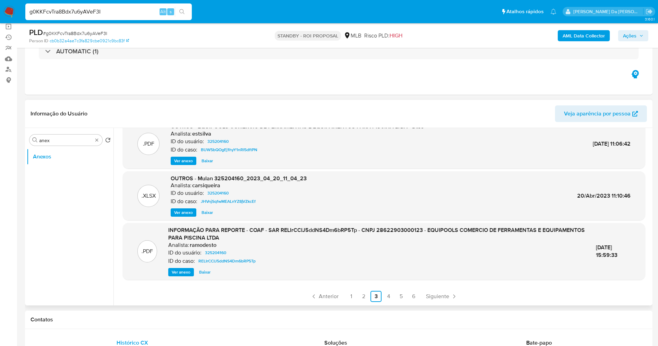
click at [182, 271] on span "Ver anexo" at bounding box center [181, 272] width 19 height 7
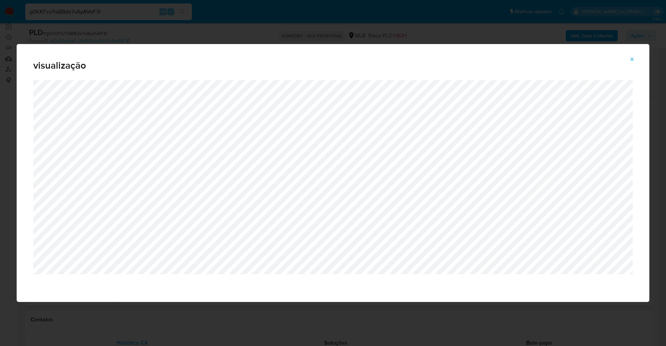
click at [631, 62] on span "Attachment preview" at bounding box center [632, 59] width 6 height 10
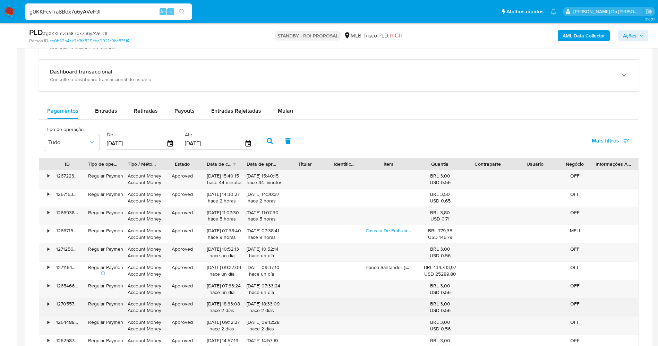
scroll to position [572, 0]
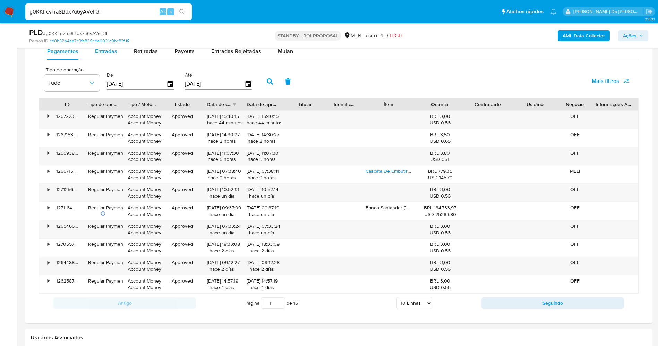
click at [105, 49] on span "Entradas" at bounding box center [106, 51] width 22 height 8
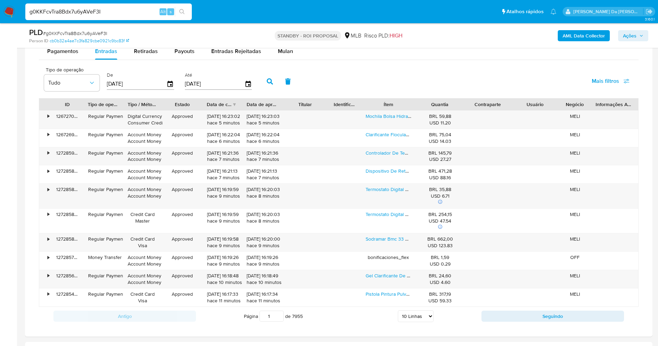
click at [417, 318] on select "5 Linhas 10 Linhas 20 Linhas 25 Linhas 50 Linhas 100 Linhas" at bounding box center [416, 316] width 36 height 12
select select "100"
click at [398, 310] on select "5 Linhas 10 Linhas 20 Linhas 25 Linhas 50 Linhas 100 Linhas" at bounding box center [416, 316] width 36 height 12
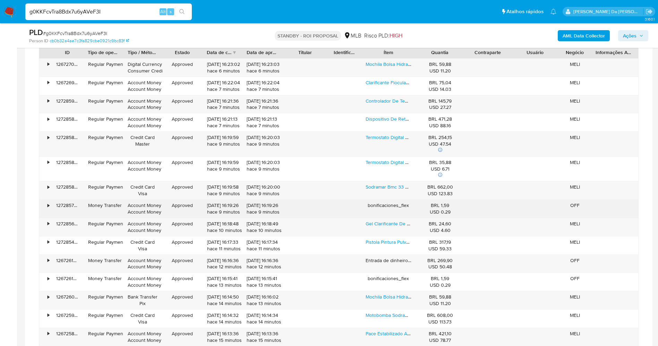
scroll to position [676, 0]
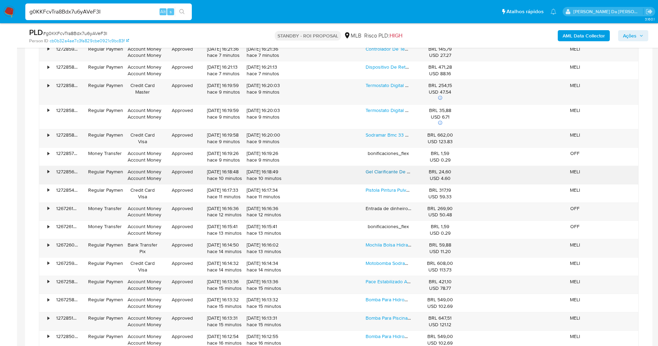
click at [381, 168] on link "Gel Clarificante De Piscina 100g Super Ultragel Fit Atcllor" at bounding box center [427, 171] width 122 height 7
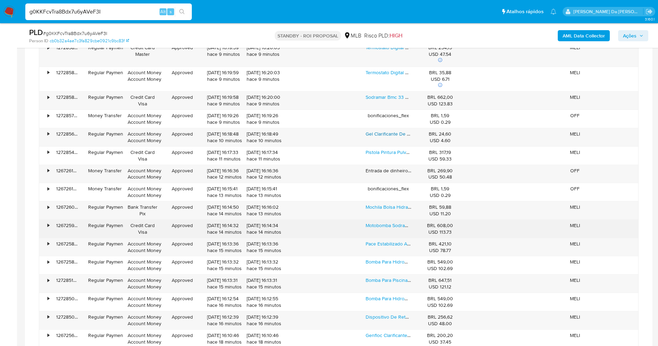
scroll to position [728, 0]
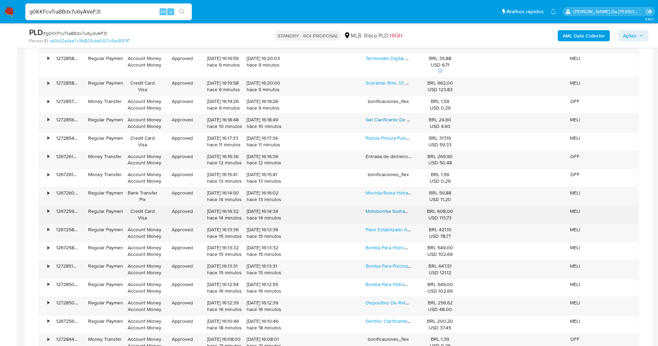
click at [394, 213] on link "Motobomba Sodramar De 1/4 Cv Para Piscinas" at bounding box center [415, 211] width 99 height 7
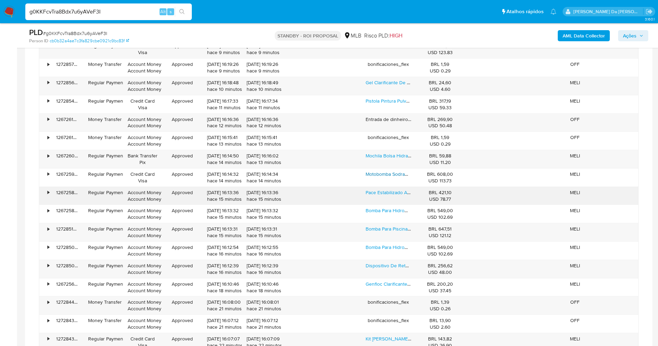
scroll to position [781, 0]
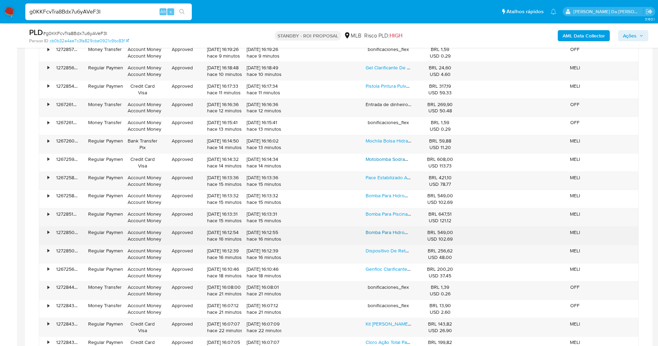
click at [393, 234] on link "Bomba Para Hidromassagem 0,5 Hp Monofásica Lspa 600 Lepono" at bounding box center [437, 232] width 143 height 7
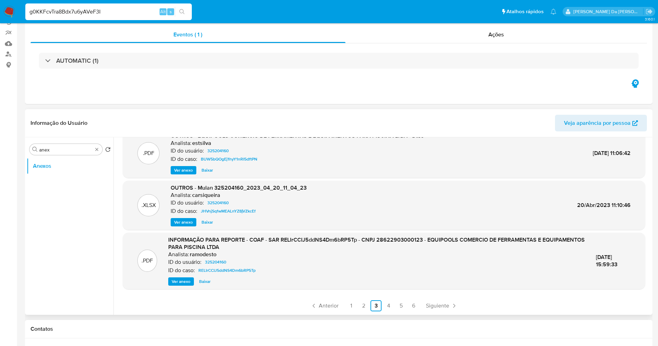
scroll to position [0, 0]
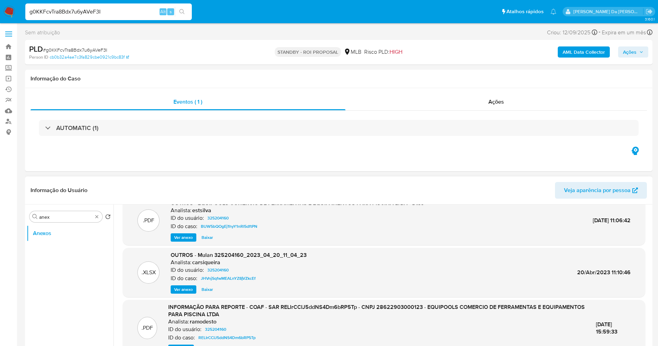
click at [119, 14] on input "g0KKFcvTra8Bdx7u6yAVeF3I" at bounding box center [108, 11] width 167 height 9
paste input "bLodaC6nF05qkFwb824Xl7co"
type input "bLodaC6nF05qkFwb824Xl7co"
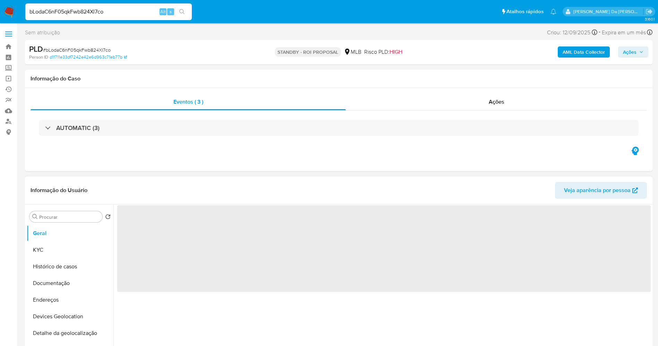
select select "10"
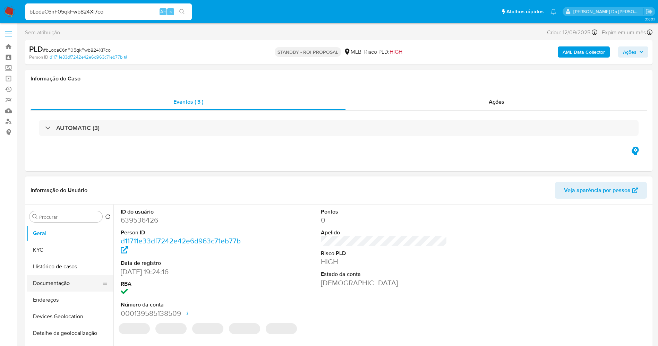
click at [63, 283] on button "Documentação" at bounding box center [67, 283] width 81 height 17
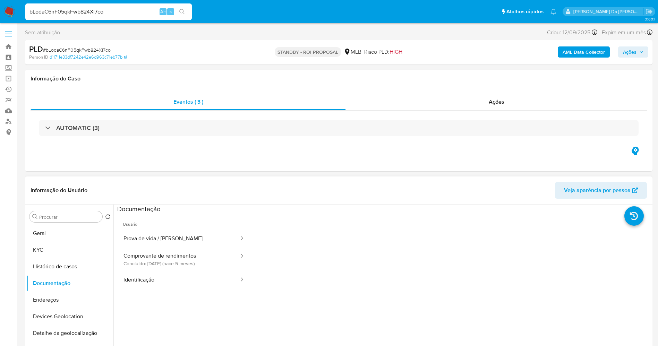
scroll to position [5, 0]
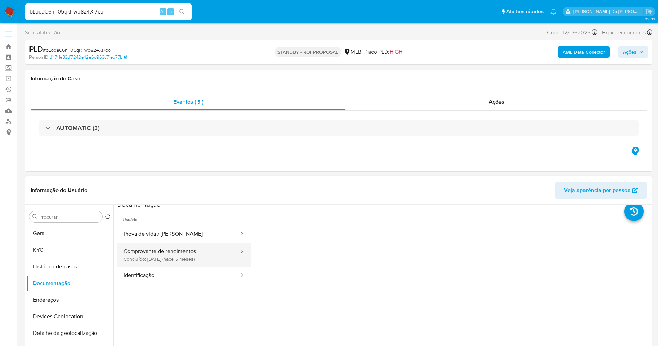
click at [184, 257] on button "Comprovante de rendimentos Concluído: [DATE] (hace 5 meses)" at bounding box center [178, 255] width 122 height 24
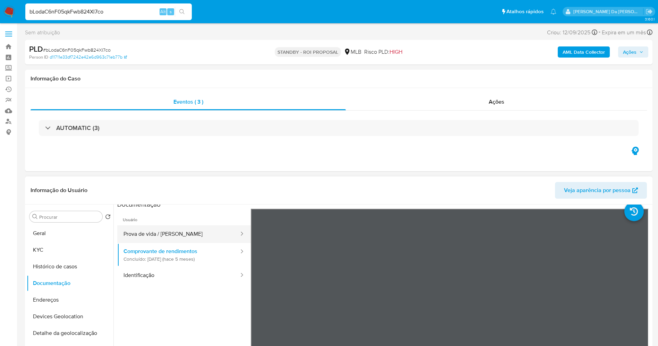
click at [174, 237] on button "Prova de vida / [PERSON_NAME]" at bounding box center [178, 234] width 122 height 18
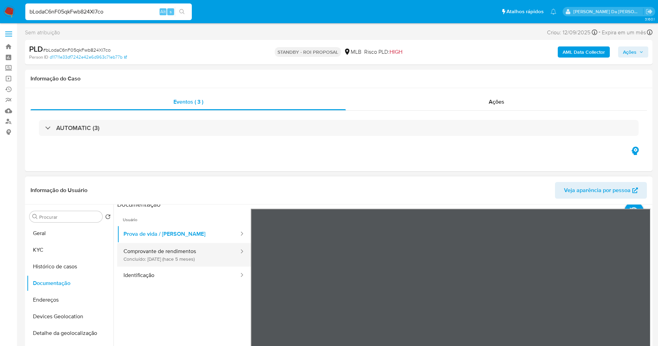
click at [161, 261] on button "Comprovante de rendimentos Concluído: [DATE] (hace 5 meses)" at bounding box center [178, 255] width 122 height 24
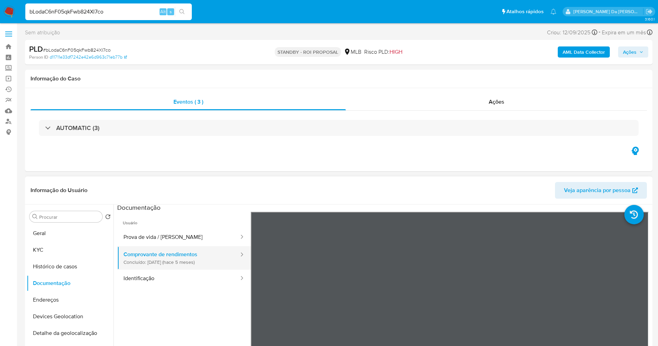
scroll to position [0, 0]
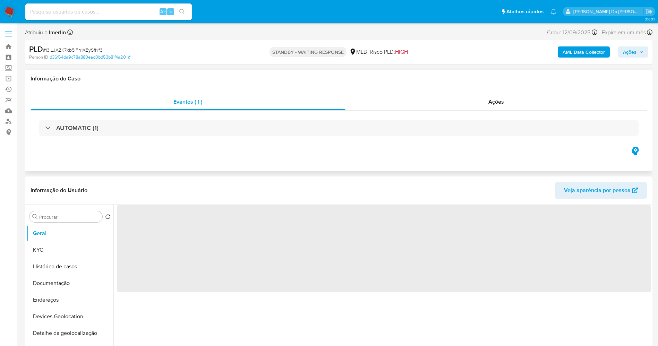
select select "10"
